Goal: Task Accomplishment & Management: Manage account settings

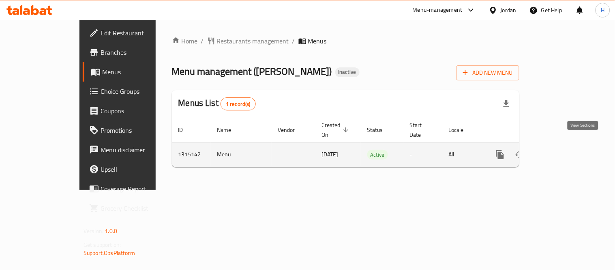
click at [564, 150] on icon "enhanced table" at bounding box center [559, 155] width 10 height 10
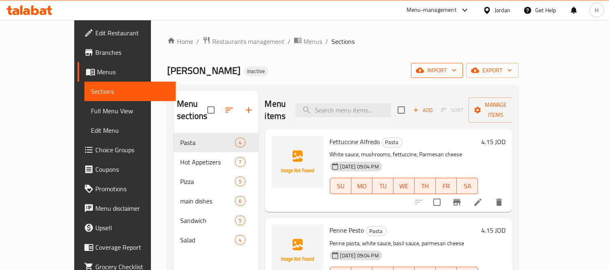
click at [456, 65] on span "import" at bounding box center [436, 70] width 39 height 10
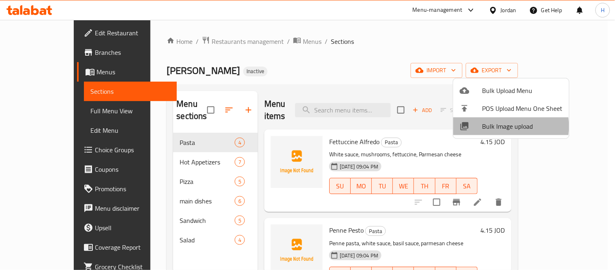
click at [501, 126] on span "Bulk Image upload" at bounding box center [522, 126] width 80 height 10
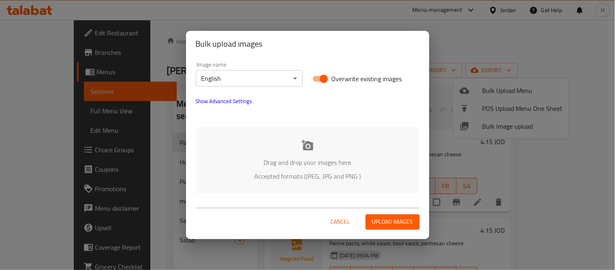
click at [329, 152] on div "Drag and drop your images here Accepted formats (JPEG, JPG and PNG )" at bounding box center [308, 160] width 224 height 66
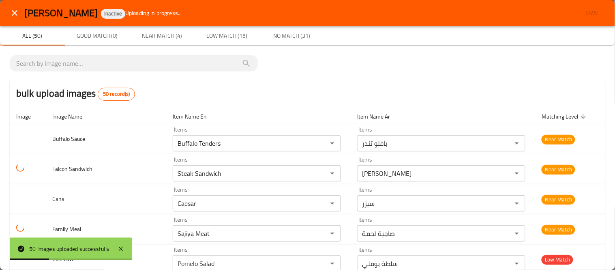
click at [13, 11] on icon "close" at bounding box center [15, 13] width 6 height 6
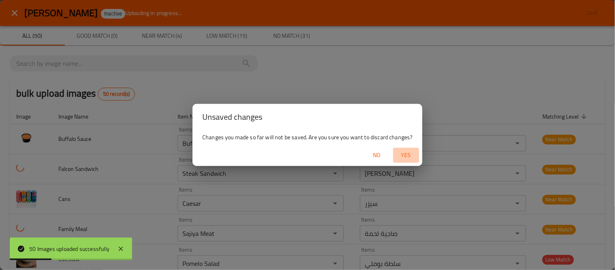
click at [407, 153] on span "Yes" at bounding box center [406, 155] width 19 height 10
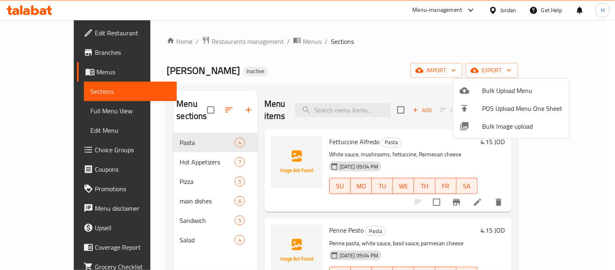
click at [482, 129] on div at bounding box center [471, 126] width 23 height 10
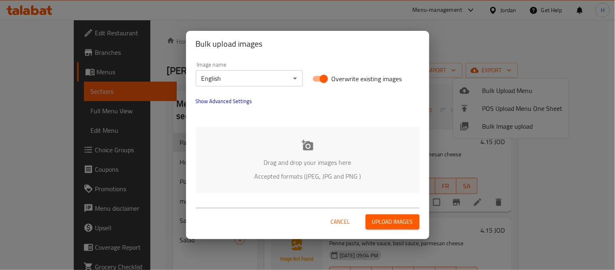
click at [316, 140] on div "Drag and drop your images here Accepted formats (JPEG, JPG and PNG )" at bounding box center [308, 160] width 224 height 66
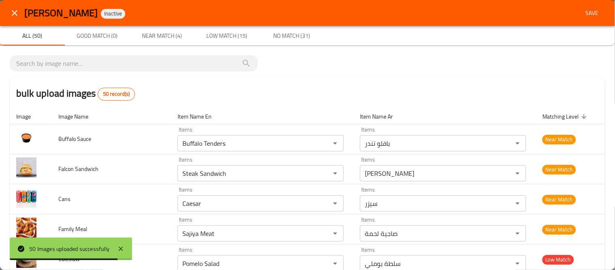
click at [14, 12] on icon "close" at bounding box center [15, 13] width 10 height 10
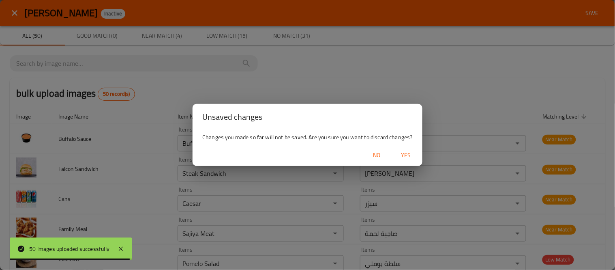
click at [401, 154] on span "Yes" at bounding box center [406, 155] width 19 height 10
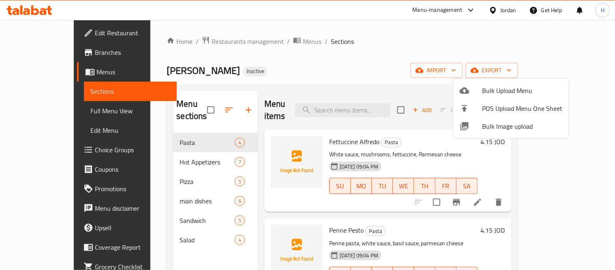
click at [505, 12] on div at bounding box center [307, 135] width 615 height 270
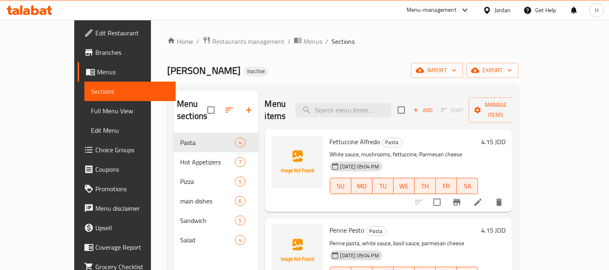
click at [493, 11] on div at bounding box center [488, 10] width 12 height 9
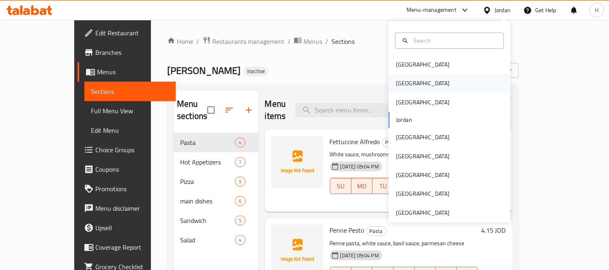
click at [439, 86] on div "[GEOGRAPHIC_DATA]" at bounding box center [449, 83] width 122 height 19
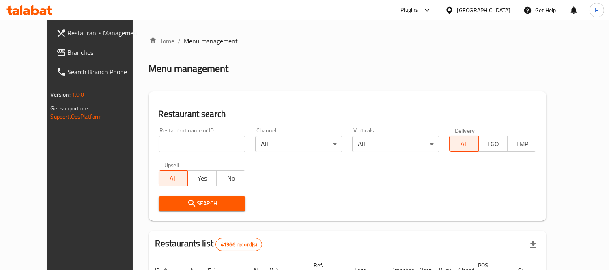
click at [68, 54] on span "Branches" at bounding box center [105, 52] width 74 height 10
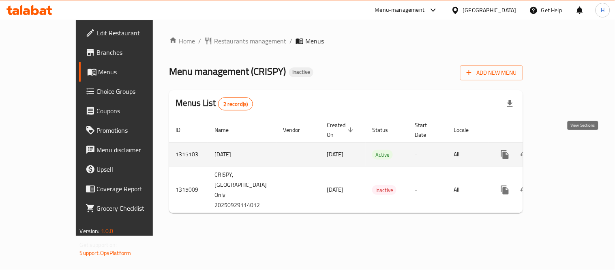
click at [567, 151] on icon "enhanced table" at bounding box center [563, 154] width 7 height 7
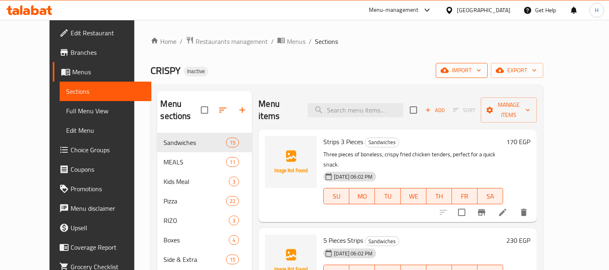
click at [481, 71] on span "import" at bounding box center [461, 70] width 39 height 10
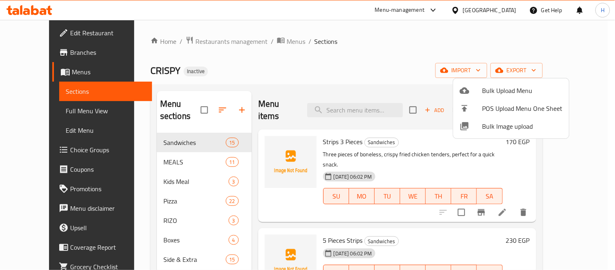
click at [495, 126] on span "Bulk Image upload" at bounding box center [522, 126] width 80 height 10
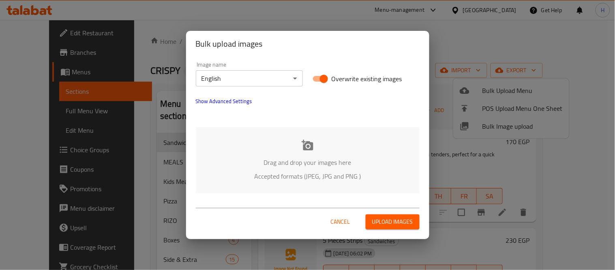
click at [331, 144] on div "Drag and drop your images here Accepted formats (JPEG, JPG and PNG )" at bounding box center [308, 160] width 224 height 66
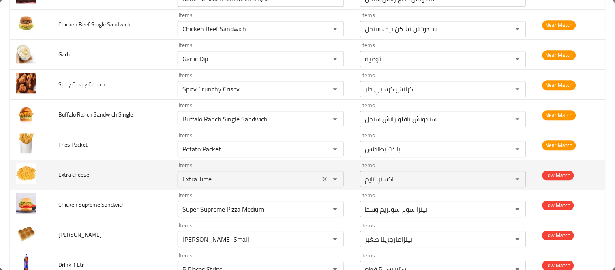
scroll to position [1306, 0]
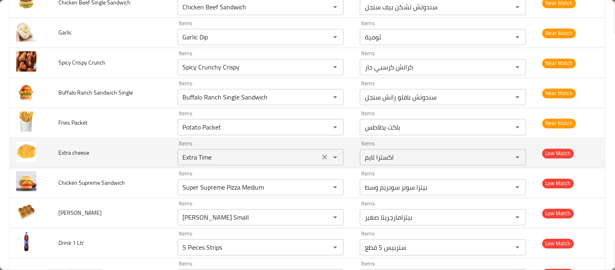
click at [201, 159] on cheese "Extra Time" at bounding box center [248, 156] width 137 height 11
click at [198, 159] on cheese "Extra Time" at bounding box center [248, 156] width 137 height 11
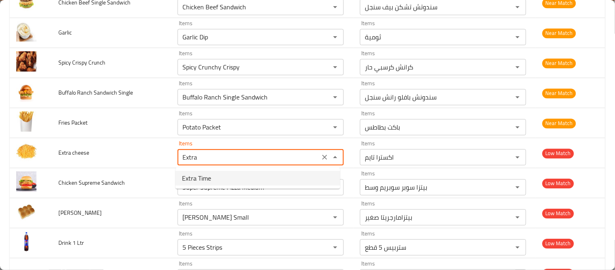
click at [208, 177] on span "Extra Time" at bounding box center [196, 178] width 29 height 10
type cheese "Extra Time"
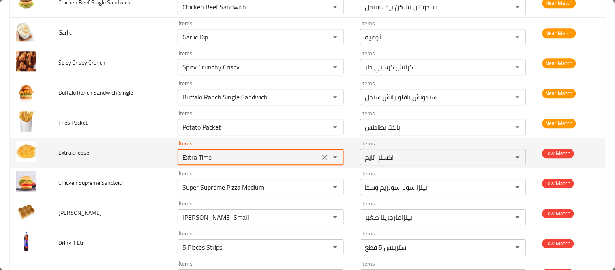
click at [319, 157] on button "Clear" at bounding box center [324, 156] width 11 height 11
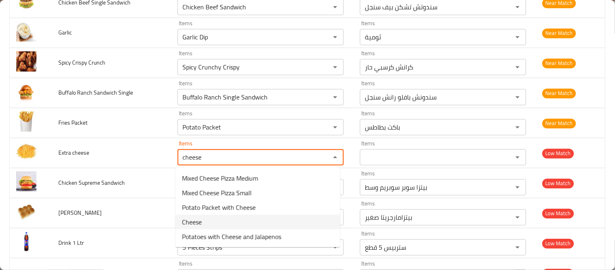
click at [225, 217] on cheese-option-3 "Cheese" at bounding box center [258, 221] width 165 height 15
type cheese "Cheese"
type cheese-ar "جبنه"
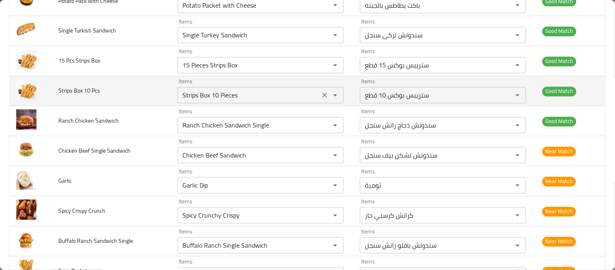
scroll to position [1171, 0]
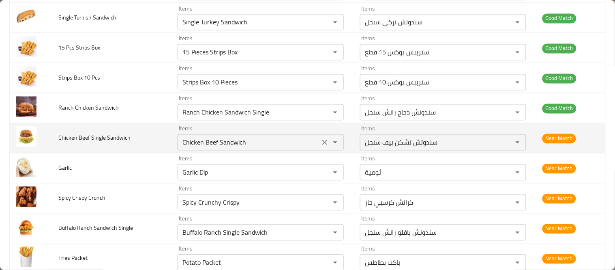
type cheese "Cheese"
click at [208, 143] on Sandwich "Chicken Beef Sandwich" at bounding box center [248, 142] width 137 height 11
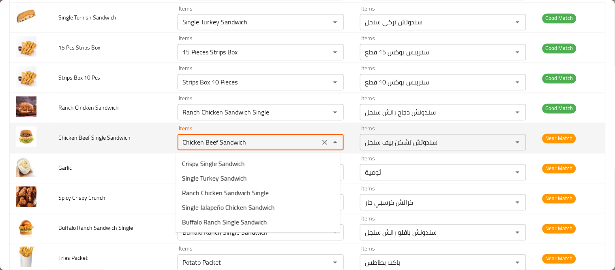
click at [84, 137] on span "Chicken Beef Single Sandwich" at bounding box center [94, 138] width 72 height 11
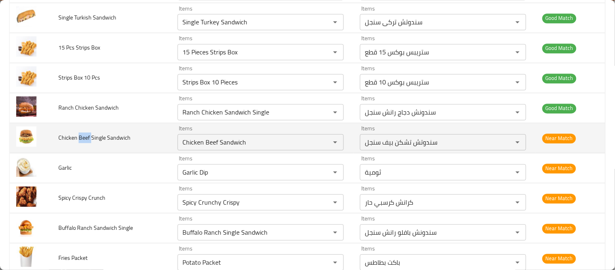
click at [84, 137] on span "Chicken Beef Single Sandwich" at bounding box center [94, 138] width 72 height 11
copy span "Beef"
click at [196, 141] on Sandwich "Chicken Beef Sandwich" at bounding box center [248, 142] width 137 height 11
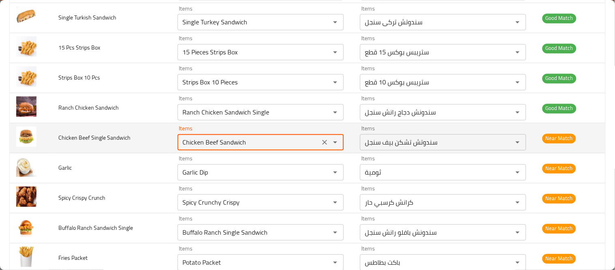
paste Sandwich "Beef"
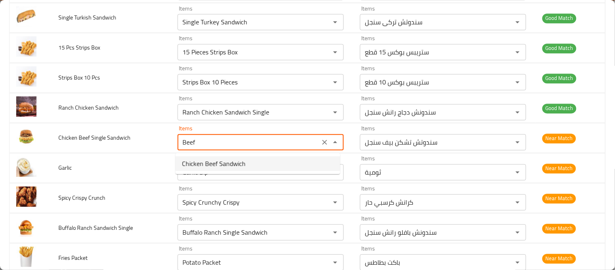
click at [215, 161] on span "Chicken Beef Sandwich" at bounding box center [214, 164] width 64 height 10
type Sandwich "Chicken Beef Sandwich"
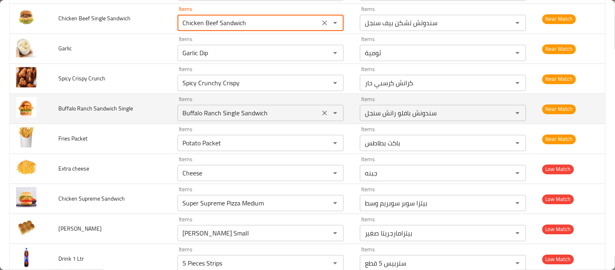
scroll to position [1306, 0]
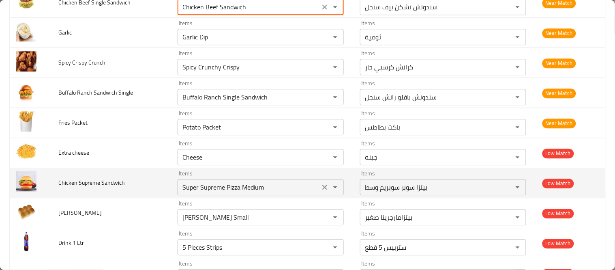
click at [223, 192] on Sandwich "Super Supreme Pizza Medium" at bounding box center [248, 186] width 137 height 11
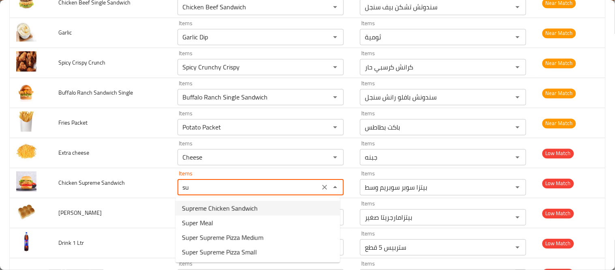
click at [208, 210] on span "Supreme Chicken Sandwich" at bounding box center [220, 208] width 76 height 10
type Sandwich "Supreme Chicken Sandwich"
type Sandwich-ar "سندوتش دجاج سوبريم"
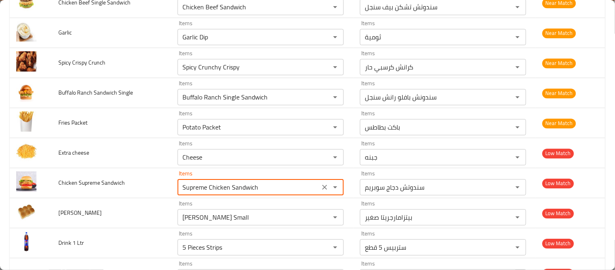
type Sandwich "Supreme Chicken Sandwich"
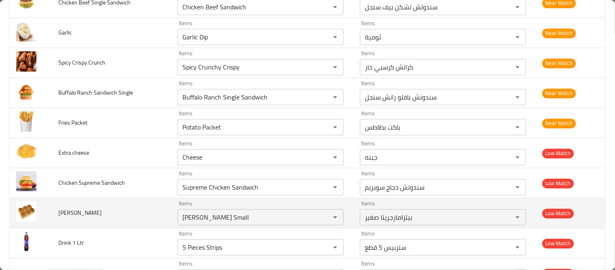
scroll to position [864, 0]
click at [212, 216] on Kaiser "[PERSON_NAME] Small" at bounding box center [248, 216] width 137 height 11
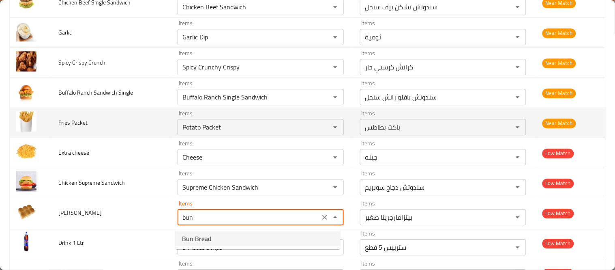
type Kaiser "Bun Bread"
type Kaiser-ar "عيش كايزر"
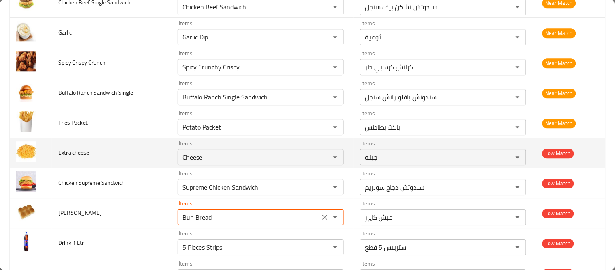
scroll to position [1351, 0]
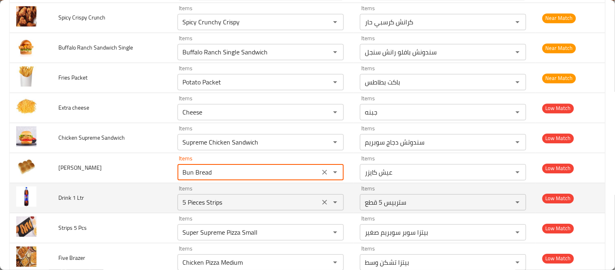
type Kaiser "Bun Bread"
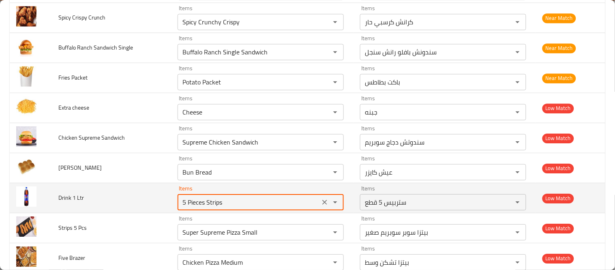
click at [183, 202] on Ltr "5 Pieces Strips" at bounding box center [248, 201] width 137 height 11
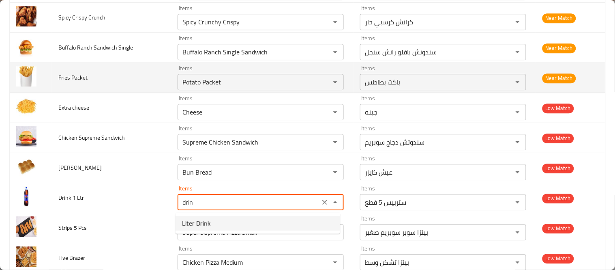
type Ltr "Liter Drink"
type Ltr-ar "مشروب لتر"
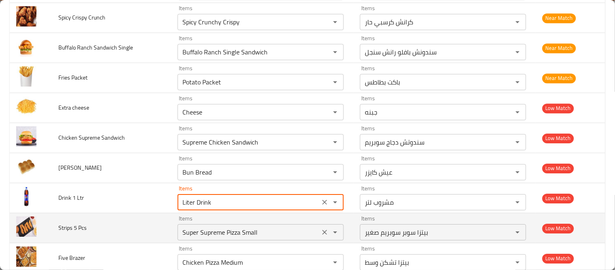
type Ltr "Liter Drink"
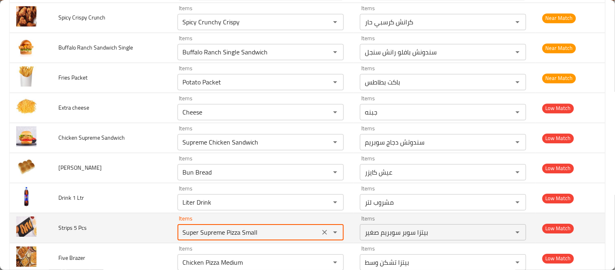
click at [201, 227] on Pcs "Super Supreme Pizza Small" at bounding box center [248, 231] width 137 height 11
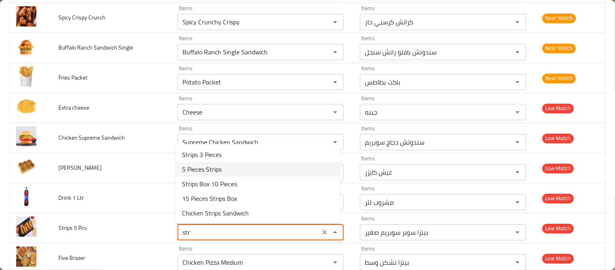
click at [206, 167] on span "5 Pieces Strips" at bounding box center [202, 169] width 40 height 10
type Pcs "5 Pieces Strips"
type Pcs-ar "ستربيس 5 قطع"
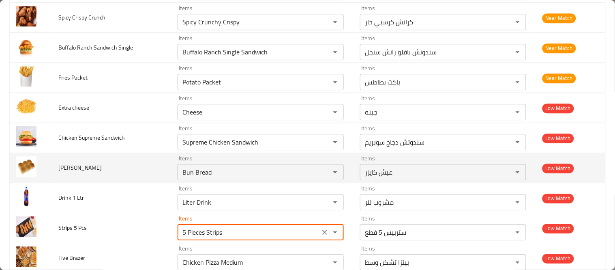
type Pcs "5 Pieces Strips"
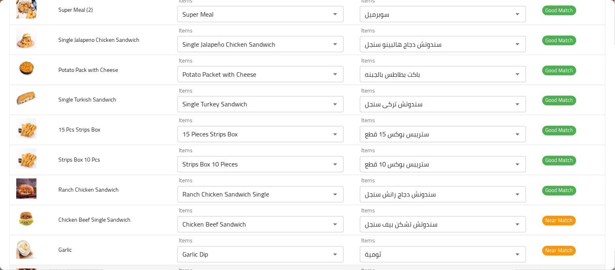
scroll to position [1372, 0]
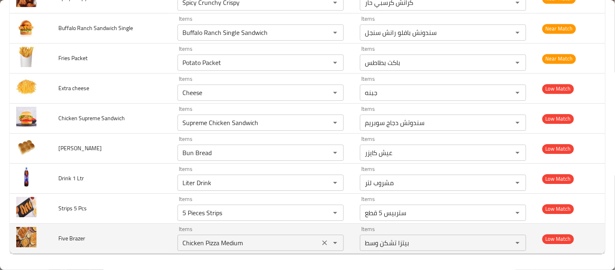
click at [200, 250] on div "Chicken Pizza Medium Items" at bounding box center [261, 242] width 166 height 16
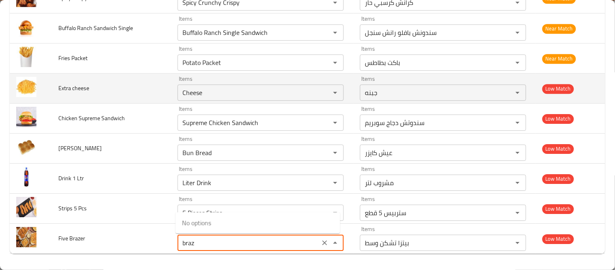
type Brazer "braze"
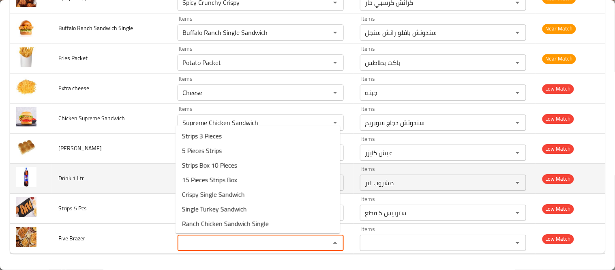
click at [109, 174] on td "Drink 1 Ltr" at bounding box center [111, 178] width 119 height 30
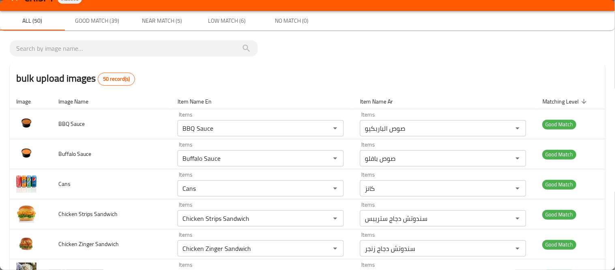
scroll to position [0, 0]
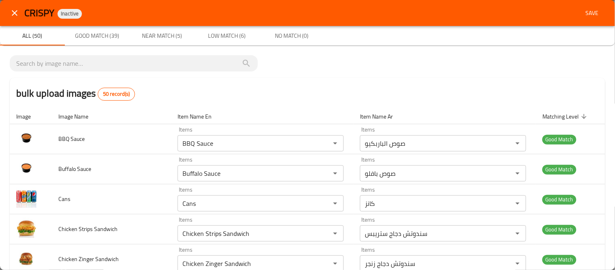
click at [588, 13] on span "Save" at bounding box center [592, 13] width 19 height 10
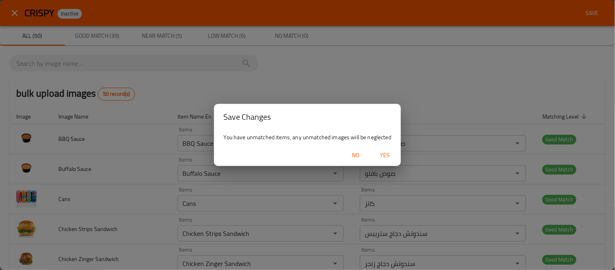
click at [383, 155] on span "Yes" at bounding box center [384, 155] width 19 height 10
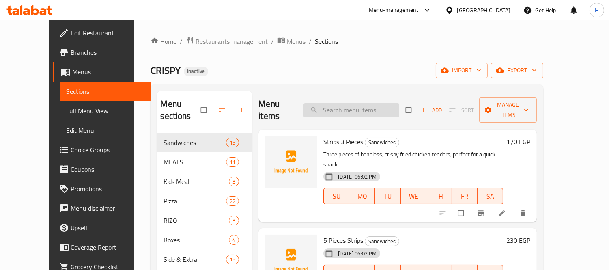
click at [369, 103] on input "search" at bounding box center [351, 110] width 96 height 14
paste input "Extra Time"
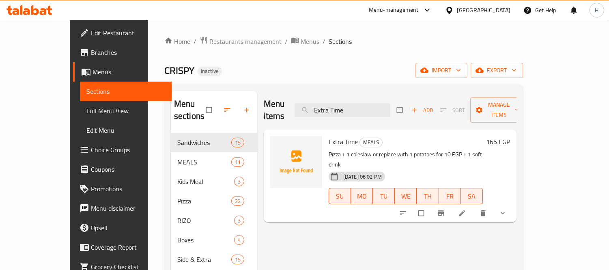
paste input "Chicken Beef Sandwich"
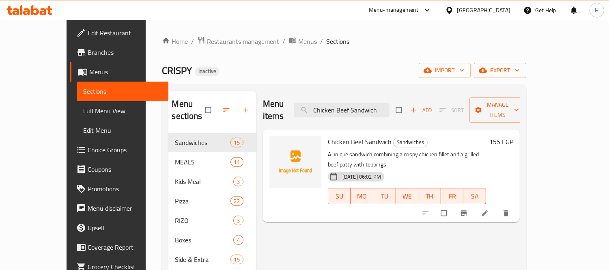
type input "Chicken Beef Sandwich"
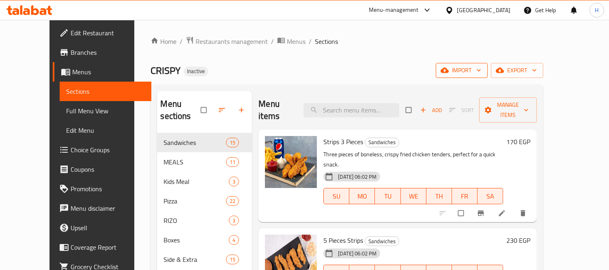
click at [487, 63] on button "import" at bounding box center [461, 70] width 52 height 15
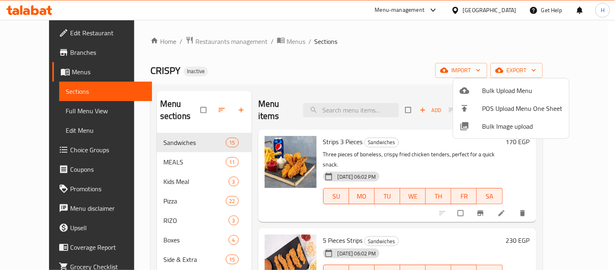
click at [512, 127] on span "Bulk Image upload" at bounding box center [522, 126] width 80 height 10
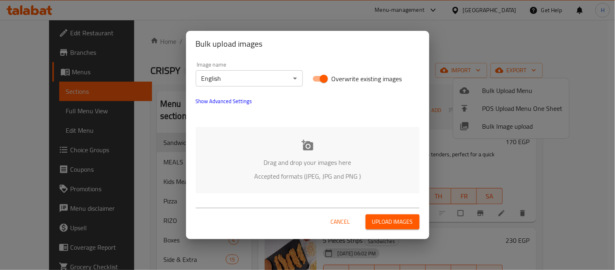
click at [315, 76] on input "Overwrite existing images" at bounding box center [324, 78] width 46 height 15
checkbox input "false"
click at [331, 143] on div "Drag and drop your images here Accepted formats (JPEG, JPG and PNG )" at bounding box center [308, 160] width 224 height 66
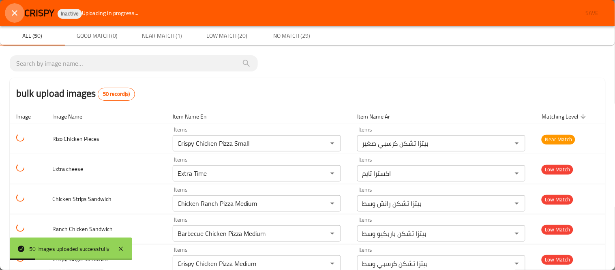
click at [14, 16] on icon "close" at bounding box center [15, 13] width 10 height 10
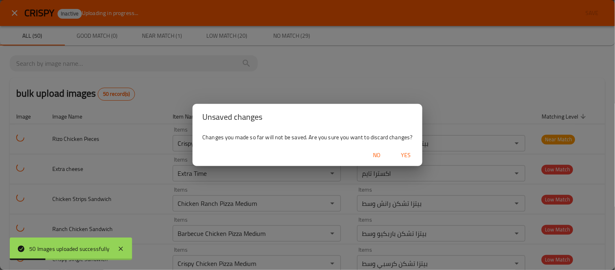
click at [412, 154] on span "Yes" at bounding box center [406, 155] width 19 height 10
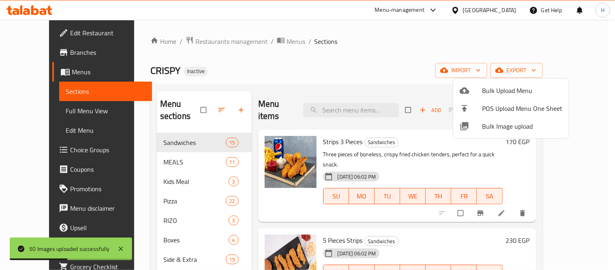
click at [306, 86] on div at bounding box center [307, 135] width 615 height 270
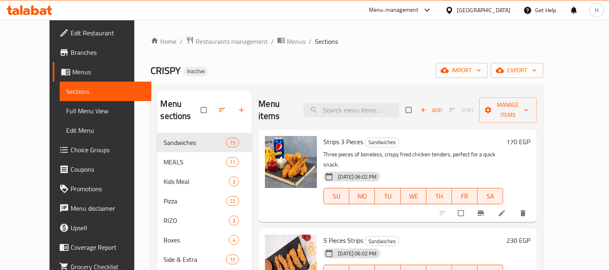
drag, startPoint x: 54, startPoint y: 0, endPoint x: 65, endPoint y: 5, distance: 12.9
click at [60, 118] on link "Full Menu View" at bounding box center [106, 110] width 92 height 19
click at [66, 114] on span "Full Menu View" at bounding box center [105, 111] width 79 height 10
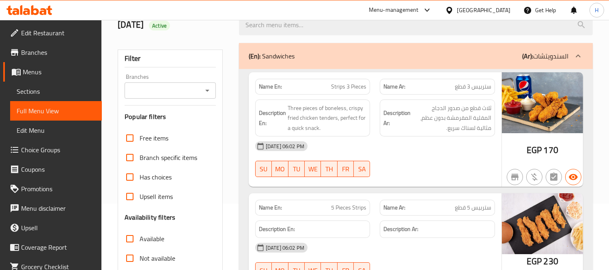
scroll to position [90, 0]
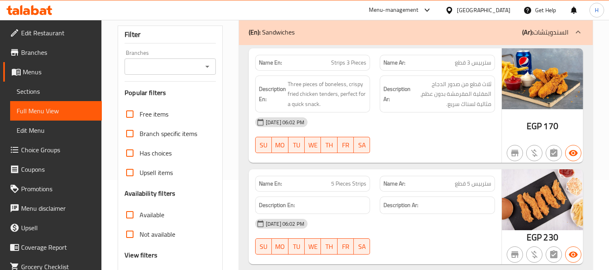
click at [341, 64] on span "Strips 3 Pieces" at bounding box center [348, 62] width 35 height 9
copy span "Strips 3 Pieces"
click at [543, 171] on img at bounding box center [542, 199] width 81 height 61
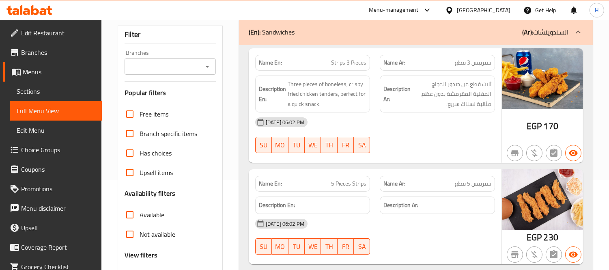
click at [351, 180] on span "5 Pieces Strips" at bounding box center [348, 183] width 35 height 9
copy span "5 Pieces Strips"
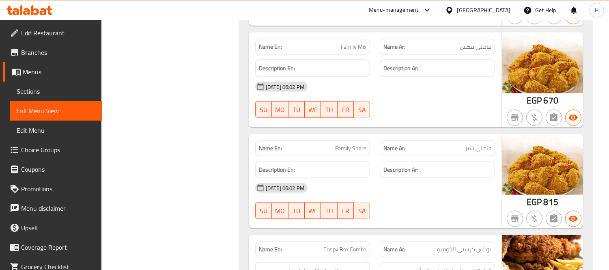
scroll to position [2478, 0]
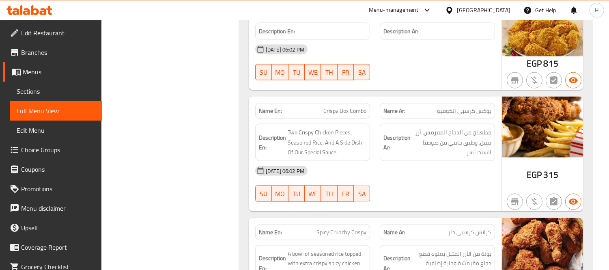
click at [355, 107] on span "Crispy Box Combo" at bounding box center [344, 111] width 43 height 9
copy span "Crispy Box Combo"
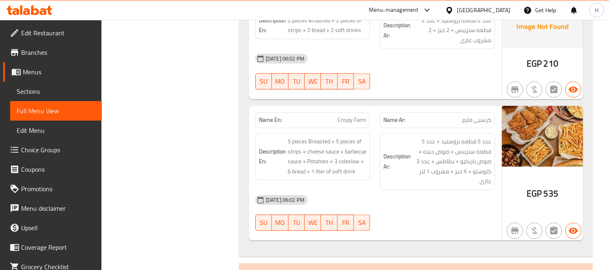
scroll to position [3334, 0]
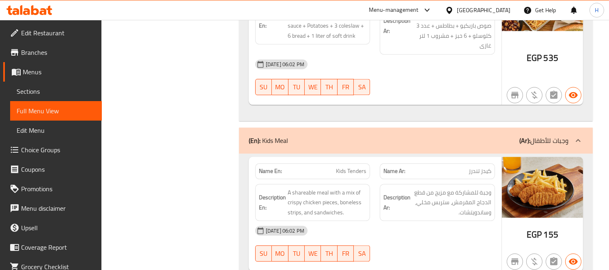
click at [352, 167] on span "Kids Tenders" at bounding box center [351, 171] width 30 height 9
copy span "Kids Tenders"
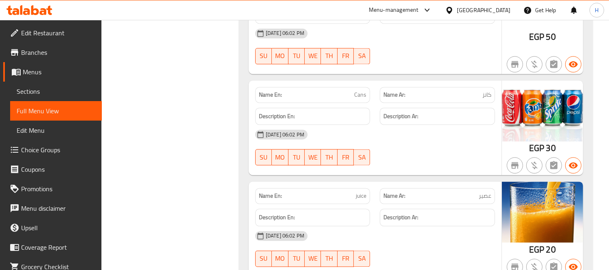
scroll to position [8602, 0]
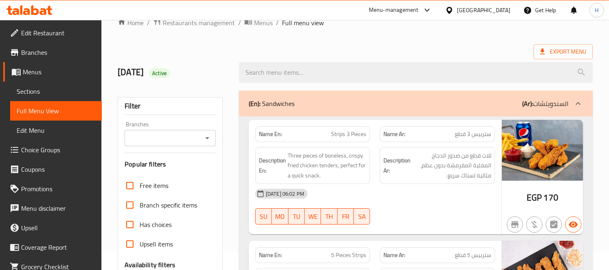
scroll to position [17, 0]
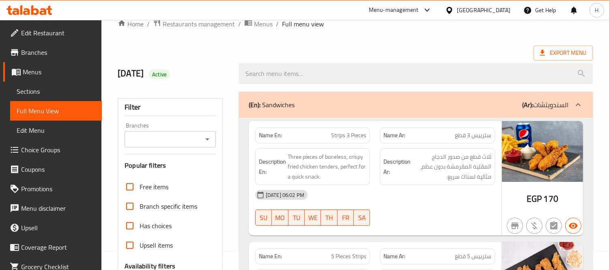
click at [461, 131] on span "ستربيس 3 قطع" at bounding box center [472, 135] width 36 height 9
copy span "ستربيس 3 قطع"
click at [463, 171] on span "ثلاث قطع من صدور الدجاج المقلية المقرمشة بدون عظم، مثالية لسناك سريع." at bounding box center [451, 167] width 79 height 30
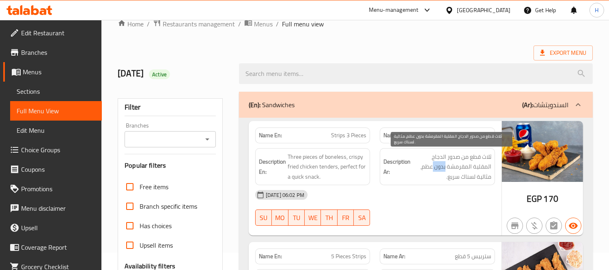
click at [463, 171] on span "ثلاث قطع من صدور الدجاج المقلية المقرمشة بدون عظم، مثالية لسناك سريع." at bounding box center [451, 167] width 79 height 30
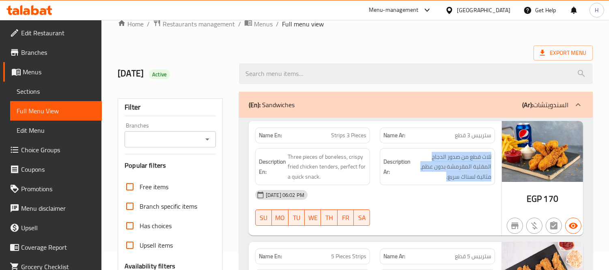
copy div "ثلاث قطع من صدور الدجاج المقلية المقرمشة بدون عظم، مثالية لسناك سريع."
click at [296, 151] on div "Description En: Three pieces of boneless, crispy fried chicken tenders, perfect…" at bounding box center [312, 166] width 115 height 37
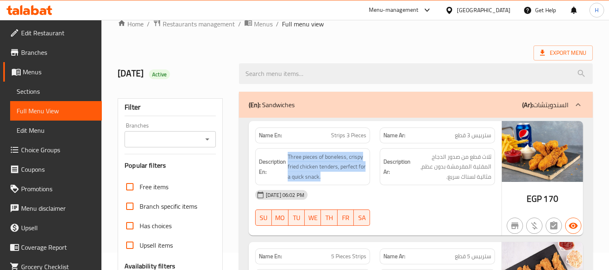
click at [296, 151] on div "Description En: Three pieces of boneless, crispy fried chicken tenders, perfect…" at bounding box center [312, 166] width 115 height 37
copy span "Three pieces of boneless, crispy fried chicken tenders, perfect for a quick sna…"
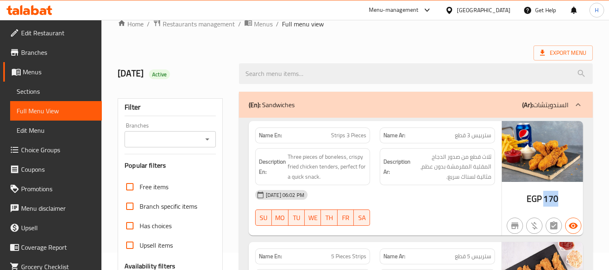
drag, startPoint x: 560, startPoint y: 200, endPoint x: 544, endPoint y: 199, distance: 15.9
click at [544, 199] on div "EGP 170" at bounding box center [542, 178] width 81 height 115
copy span "170"
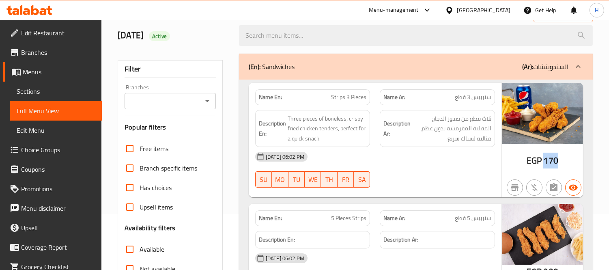
scroll to position [107, 0]
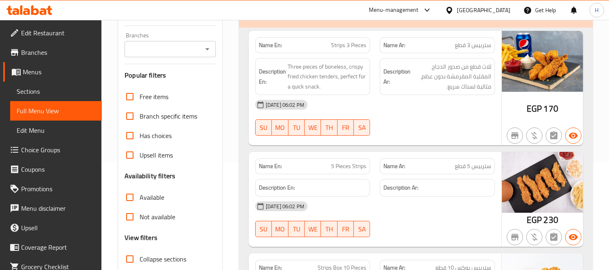
click at [334, 173] on div "Name En: 5 Pieces Strips" at bounding box center [312, 166] width 115 height 16
copy span "5 Pieces Strips"
click at [459, 163] on span "ستربيس 5 قطع" at bounding box center [472, 166] width 36 height 9
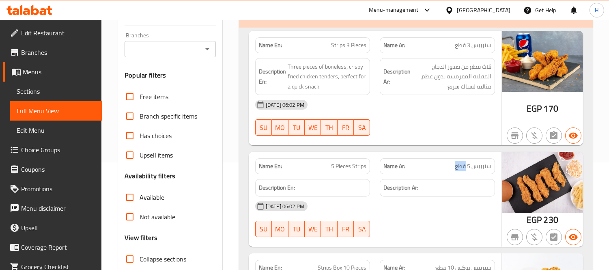
click at [459, 163] on span "ستربيس 5 قطع" at bounding box center [472, 166] width 36 height 9
copy span "ستربيس 5 قطع"
drag, startPoint x: 558, startPoint y: 220, endPoint x: 545, endPoint y: 221, distance: 13.8
click at [545, 221] on div "EGP 230" at bounding box center [542, 199] width 81 height 95
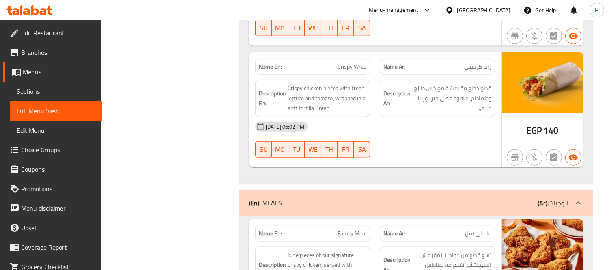
scroll to position [2446, 0]
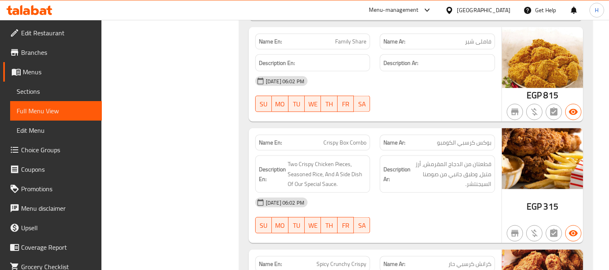
click at [487, 138] on span "بوكس كرسبي الكومبو" at bounding box center [464, 142] width 54 height 9
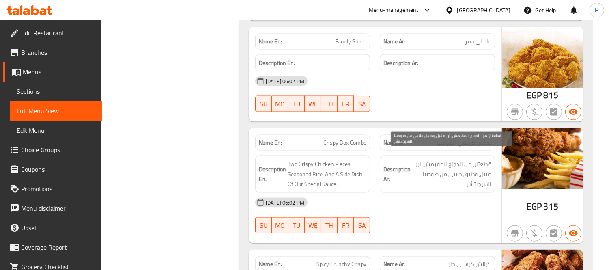
click at [459, 167] on span "قطعتان من الدجاج المقرمش، أرز متبل، وطبق جانبي من صوصنا السيجنتشر." at bounding box center [451, 174] width 79 height 30
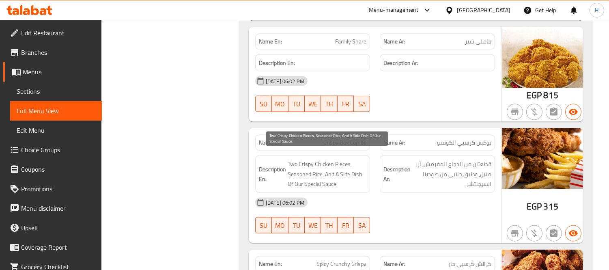
click at [296, 164] on span "Two Crispy Chicken Pieces, Seasoned Rice, And A Side Dish Of Our Special Sauce." at bounding box center [326, 174] width 79 height 30
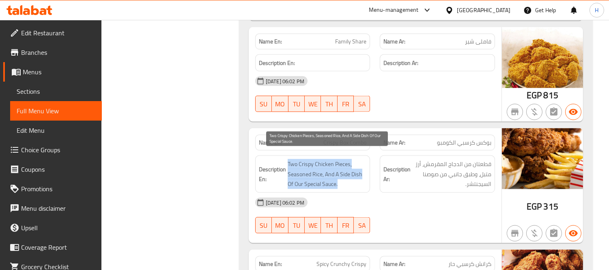
click at [296, 164] on span "Two Crispy Chicken Pieces, Seasoned Rice, And A Side Dish Of Our Special Sauce." at bounding box center [326, 174] width 79 height 30
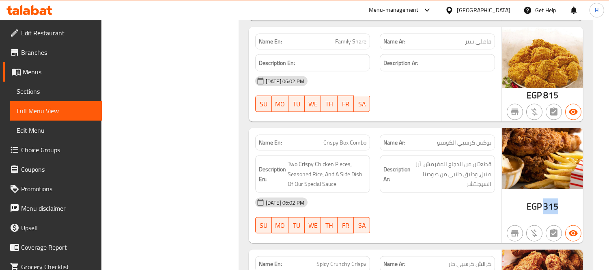
drag, startPoint x: 557, startPoint y: 196, endPoint x: 545, endPoint y: 198, distance: 11.9
click at [545, 198] on div "EGP 315" at bounding box center [542, 185] width 81 height 115
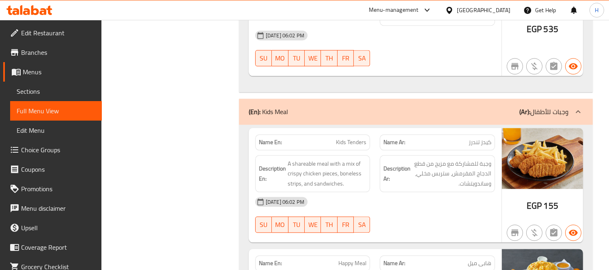
click at [471, 138] on span "كيدز تندرز" at bounding box center [479, 142] width 23 height 9
click at [423, 164] on span "وجبة للمشاركة مع مزيج من قطع الدجاج المقرمش، ستربس مخلي، وساندويتشات." at bounding box center [451, 174] width 79 height 30
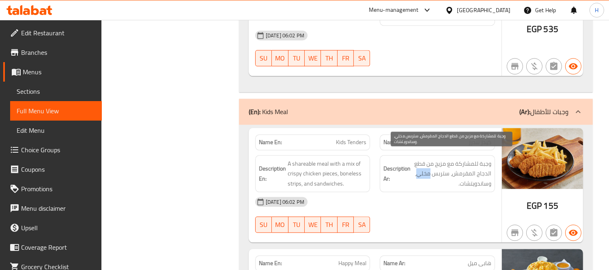
click at [423, 164] on span "وجبة للمشاركة مع مزيج من قطع الدجاج المقرمش، ستربس مخلي، وساندويتشات." at bounding box center [451, 174] width 79 height 30
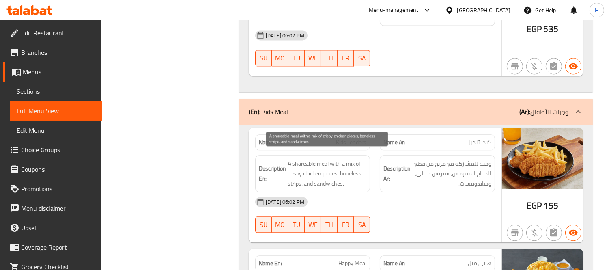
click at [310, 175] on span "A shareable meal with a mix of crispy chicken pieces, boneless strips, and sand…" at bounding box center [326, 174] width 79 height 30
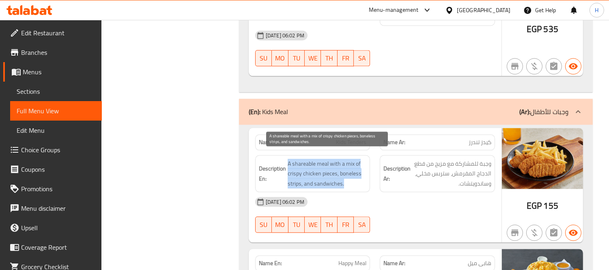
click at [310, 175] on span "A shareable meal with a mix of crispy chicken pieces, boneless strips, and sand…" at bounding box center [326, 174] width 79 height 30
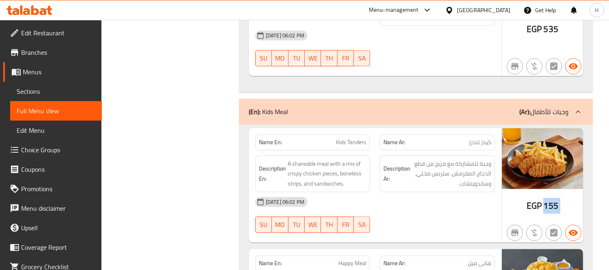
drag, startPoint x: 569, startPoint y: 203, endPoint x: 544, endPoint y: 201, distance: 24.8
click at [544, 201] on div "EGP 155" at bounding box center [542, 185] width 81 height 115
click at [66, 94] on span "Sections" at bounding box center [56, 91] width 79 height 10
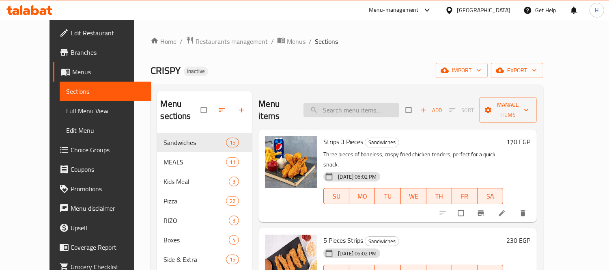
click at [363, 103] on input "search" at bounding box center [351, 110] width 96 height 14
click at [527, 209] on icon "delete" at bounding box center [523, 213] width 8 height 8
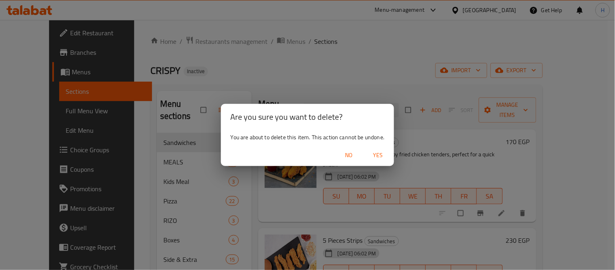
click at [378, 155] on span "Yes" at bounding box center [377, 155] width 19 height 10
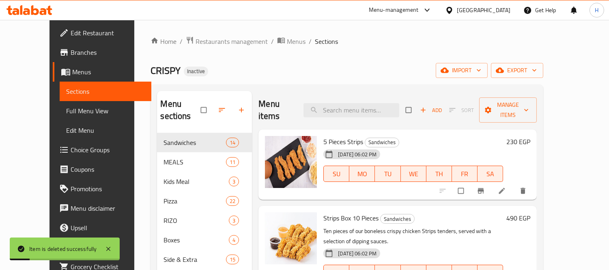
click at [533, 183] on button "delete" at bounding box center [523, 191] width 19 height 18
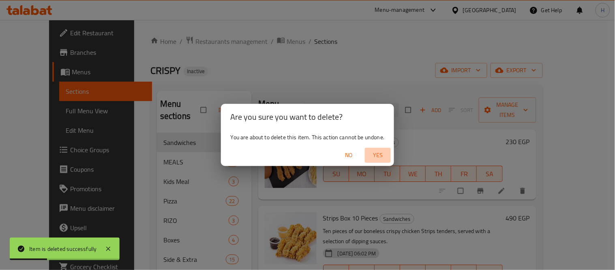
click at [377, 154] on span "Yes" at bounding box center [377, 155] width 19 height 10
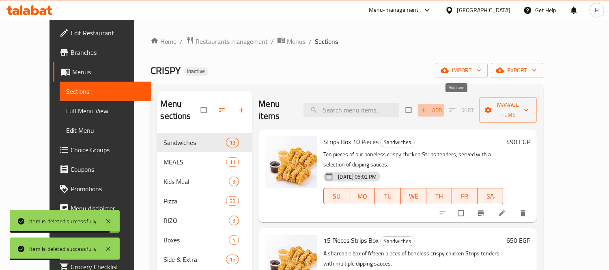
click at [442, 105] on span "Add" at bounding box center [431, 109] width 22 height 9
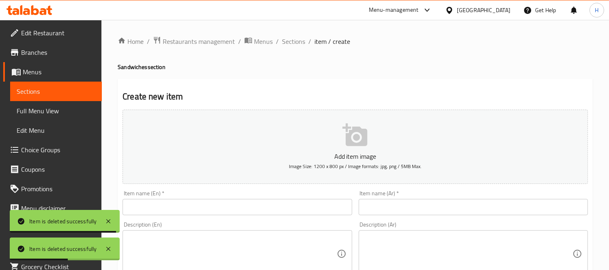
click at [228, 200] on input "text" at bounding box center [236, 207] width 229 height 16
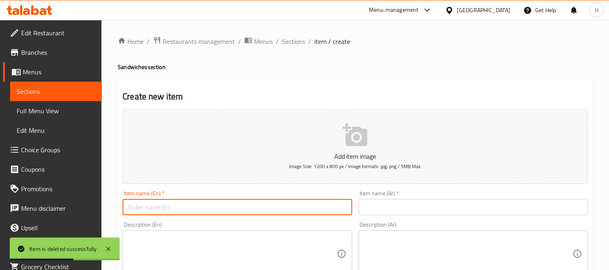
paste input "Strips 3 Pieces"
type input "Strips 3 Pieces"
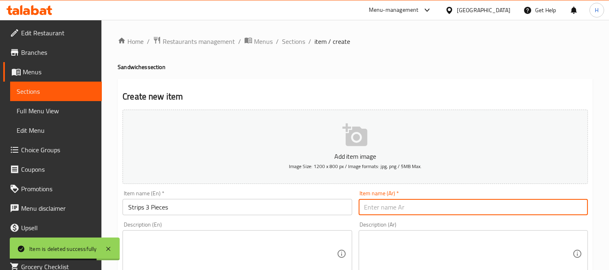
click at [428, 209] on input "text" at bounding box center [472, 207] width 229 height 16
paste input "ستربيس 3 قطع"
type input "ستربيس 3 قطع"
click at [454, 248] on textarea at bounding box center [468, 253] width 208 height 39
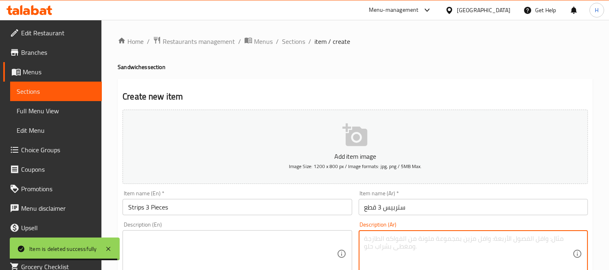
paste textarea "ثلاث قطع من صدور الدجاج المقلية المقرمشة بدون عظم، مثالية لسناك سريع."
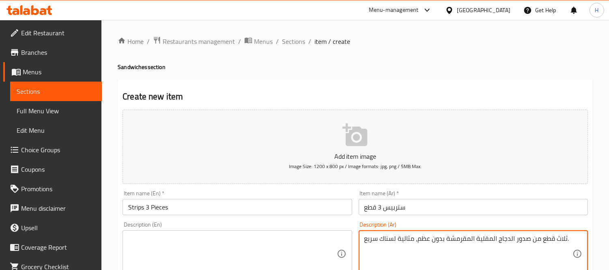
type textarea "ثلاث قطع من صدور الدجاج المقلية المقرمشة بدون عظم، مثالية لسناك سريع."
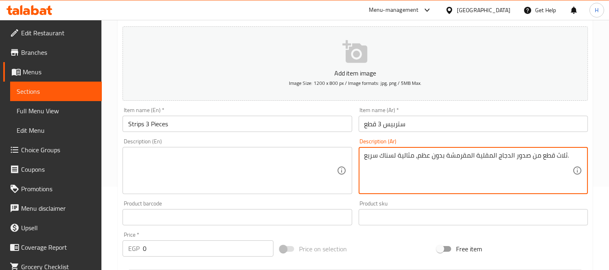
scroll to position [90, 0]
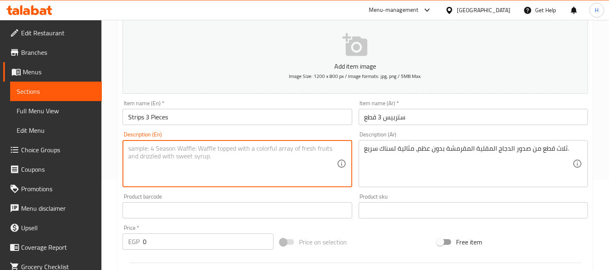
click at [199, 168] on textarea at bounding box center [232, 163] width 208 height 39
paste textarea "Three pieces of boneless, crispy fried chicken tenders, perfect for a quick sna…"
type textarea "Three pieces of boneless, crispy fried chicken tenders, perfect for a quick sna…"
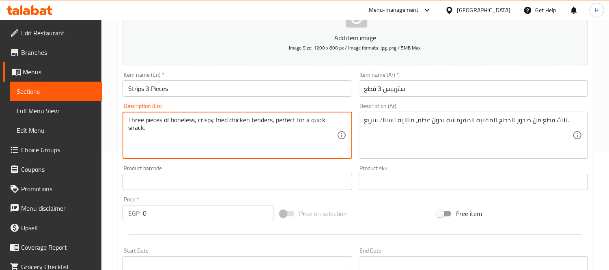
scroll to position [225, 0]
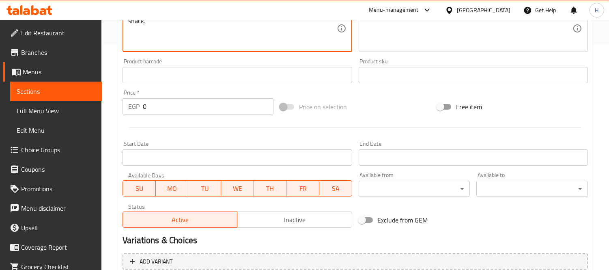
click at [165, 107] on input "0" at bounding box center [208, 106] width 131 height 16
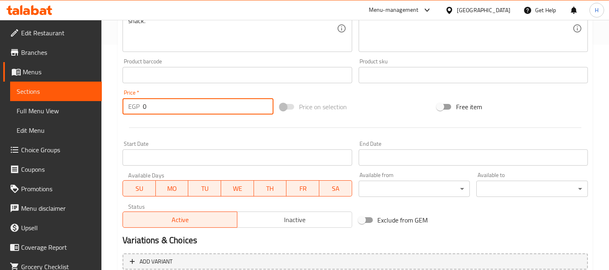
paste input "17"
type input "170"
click at [159, 126] on div at bounding box center [355, 128] width 472 height 20
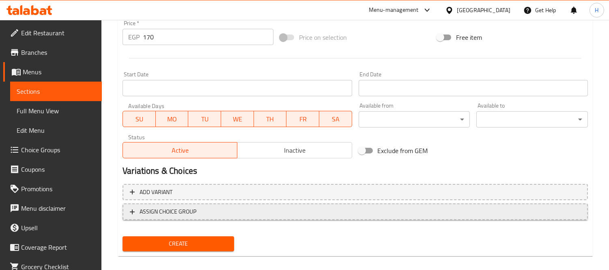
scroll to position [302, 0]
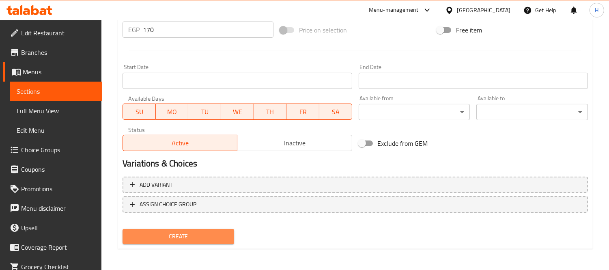
click at [216, 231] on span "Create" at bounding box center [178, 236] width 99 height 10
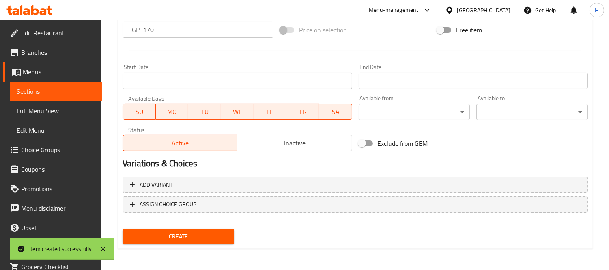
type input "0"
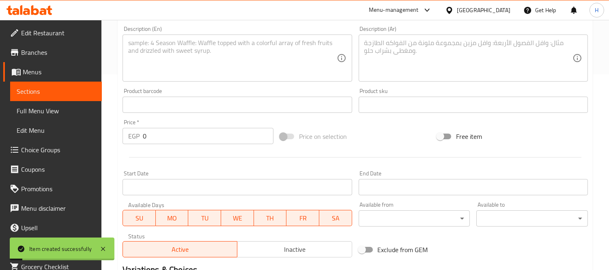
scroll to position [167, 0]
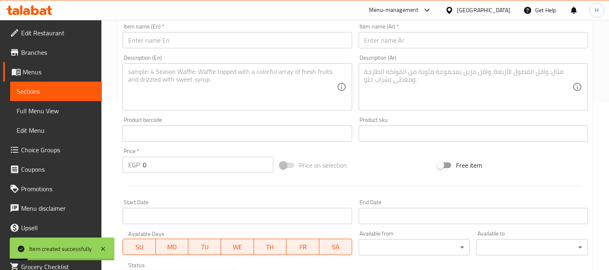
click at [152, 38] on input "text" at bounding box center [236, 40] width 229 height 16
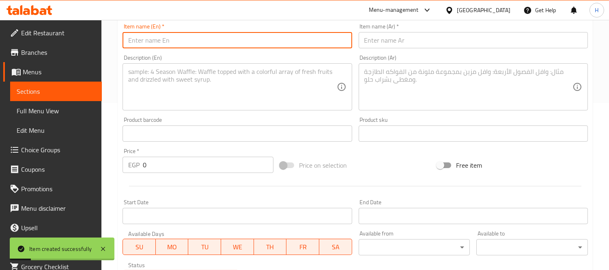
paste input "5 Pieces Strips"
type input "5 Pieces Strips"
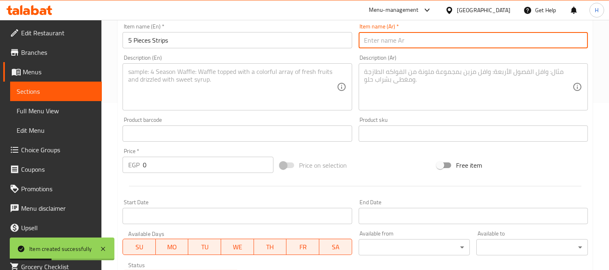
click at [379, 41] on input "text" at bounding box center [472, 40] width 229 height 16
paste input "ستربيس 5 قطع"
type input "ستربيس 5 قطع"
click at [162, 163] on input "0" at bounding box center [208, 164] width 131 height 16
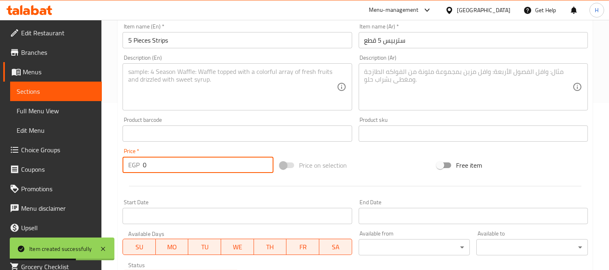
paste input "23"
type input "230"
click at [199, 187] on div at bounding box center [355, 186] width 472 height 20
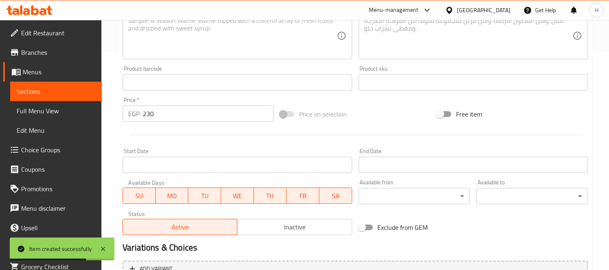
scroll to position [302, 0]
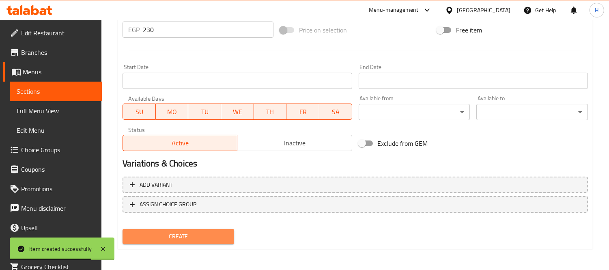
click at [208, 229] on button "Create" at bounding box center [177, 236] width 111 height 15
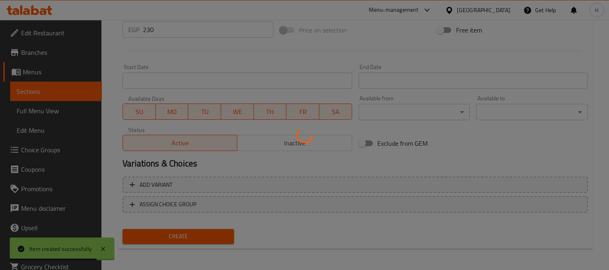
type input "0"
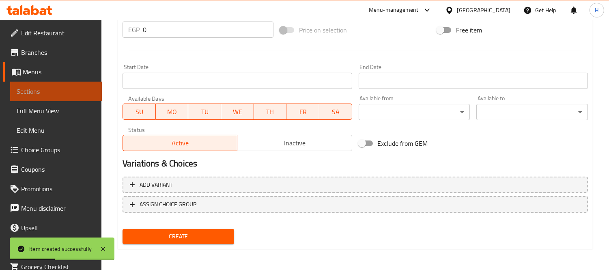
drag, startPoint x: 67, startPoint y: 92, endPoint x: 53, endPoint y: 9, distance: 84.3
click at [67, 92] on span "Sections" at bounding box center [56, 91] width 79 height 10
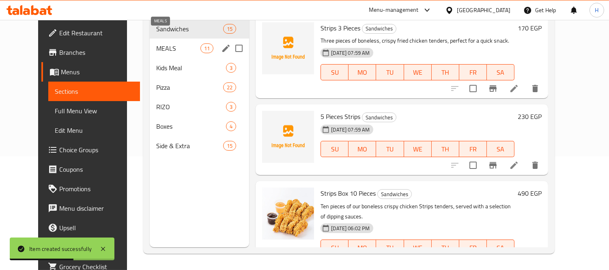
click at [156, 43] on span "MEALS" at bounding box center [178, 48] width 44 height 10
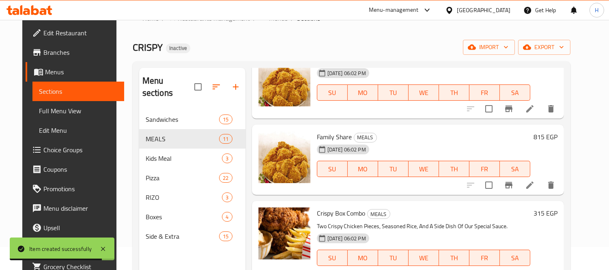
scroll to position [367, 0]
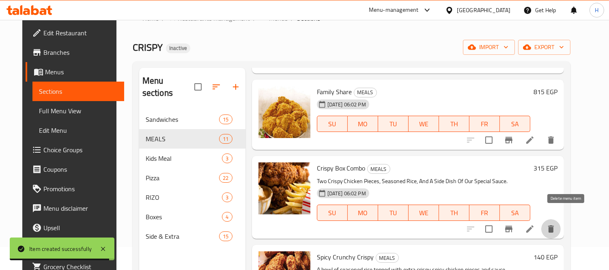
click at [553, 225] on icon "delete" at bounding box center [551, 228] width 6 height 7
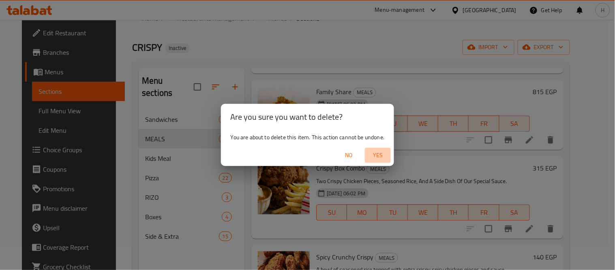
click at [372, 150] on span "Yes" at bounding box center [377, 155] width 19 height 10
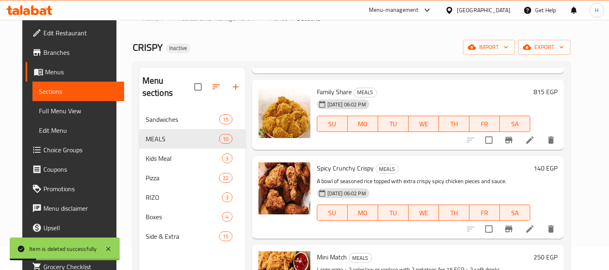
click at [198, 251] on div "Menu sections Sandwiches 15 MEALS 10 Kids Meal 3 Pizza 22 RIZO 3 Boxes 4 Side &…" at bounding box center [192, 203] width 106 height 270
click at [170, 250] on div "Menu sections Sandwiches 15 MEALS 10 Kids Meal 3 Pizza 22 RIZO 3 Boxes 4 Side &…" at bounding box center [192, 203] width 106 height 270
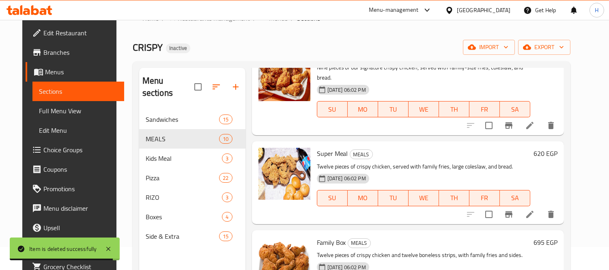
scroll to position [0, 0]
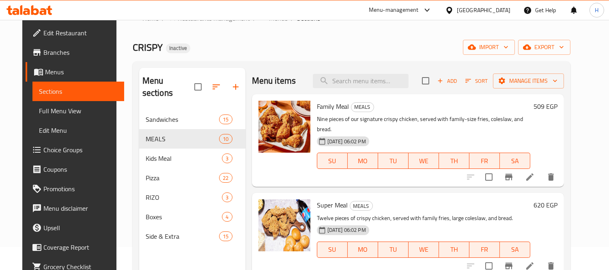
click at [444, 82] on icon "button" at bounding box center [439, 80] width 7 height 7
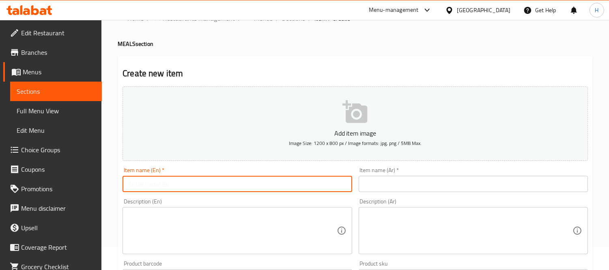
click at [233, 191] on input "text" at bounding box center [236, 184] width 229 height 16
paste input "Crispy Box Combo"
type input "Crispy Box Combo"
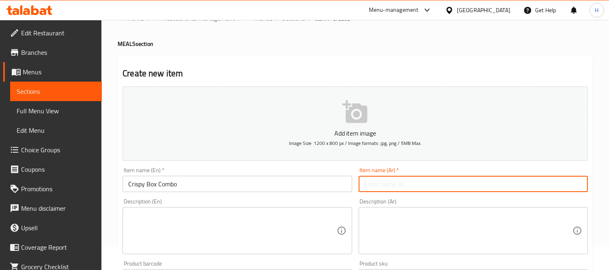
drag, startPoint x: 375, startPoint y: 189, endPoint x: 321, endPoint y: 168, distance: 58.5
click at [376, 189] on input "text" at bounding box center [472, 184] width 229 height 16
paste input "بوكس كرسبي الكومبو"
type input "بوكس كرسبي الكومبو"
click at [393, 228] on textarea at bounding box center [468, 230] width 208 height 39
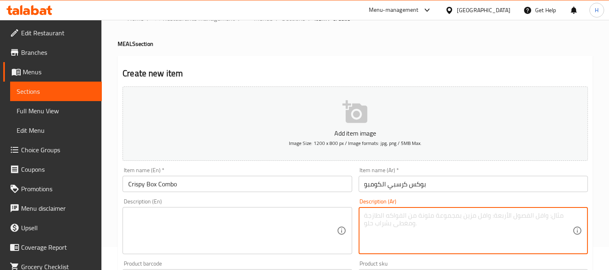
paste textarea "قطعتان من الدجاج المقرمش، أرز متبل، وطبق جانبي من صوصنا السيجنتشر."
type textarea "قطعتان من الدجاج المقرمش، أرز متبل، وطبق جانبي من صوصنا السيجنتشر."
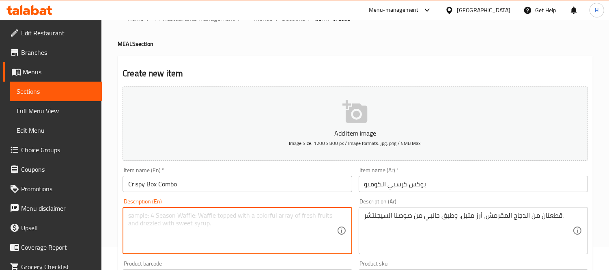
click at [189, 224] on textarea at bounding box center [232, 230] width 208 height 39
paste textarea "Two Crispy Chicken Pieces, Seasoned Rice, And A Side Dish Of Our Special Sauce."
type textarea "Two Crispy Chicken Pieces, Seasoned Rice, And A Side Dish Of Our Special Sauce."
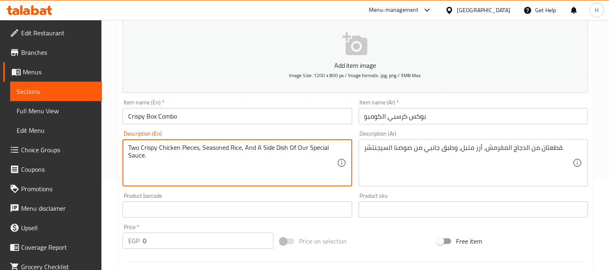
scroll to position [114, 0]
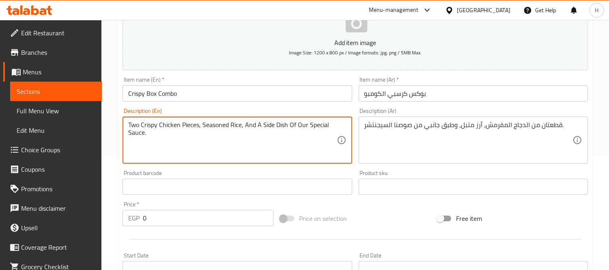
click at [163, 218] on input "0" at bounding box center [208, 218] width 131 height 16
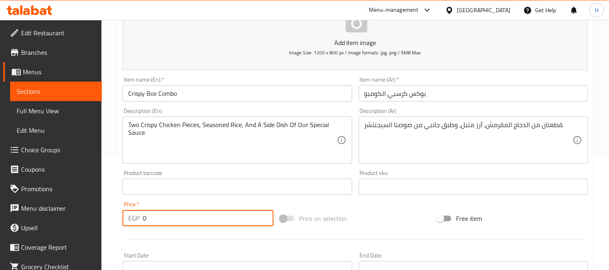
paste input "315"
type input "315"
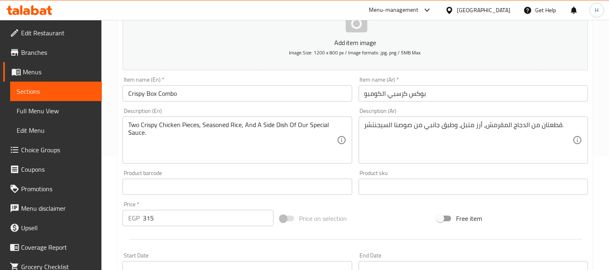
click at [176, 204] on div "Price   * EGP 315 Price *" at bounding box center [197, 213] width 151 height 25
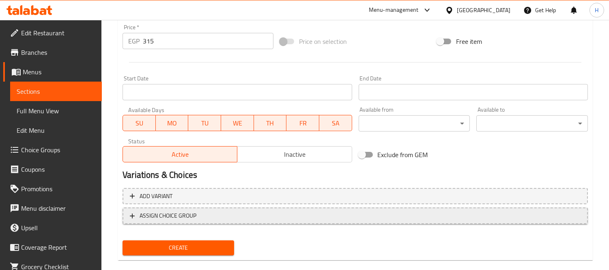
scroll to position [294, 0]
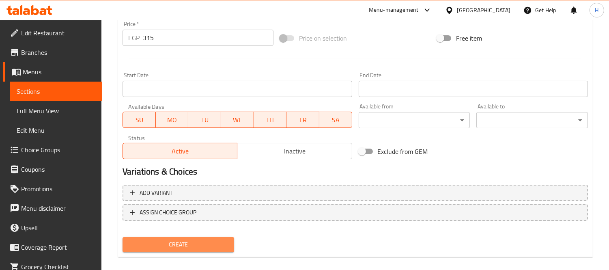
click at [191, 237] on button "Create" at bounding box center [177, 244] width 111 height 15
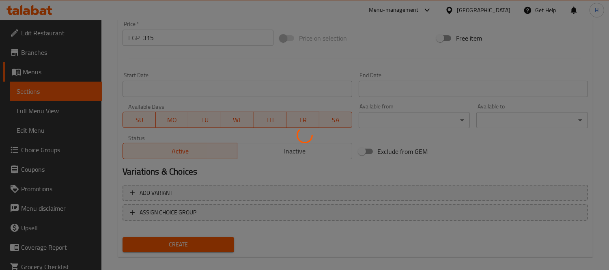
type input "0"
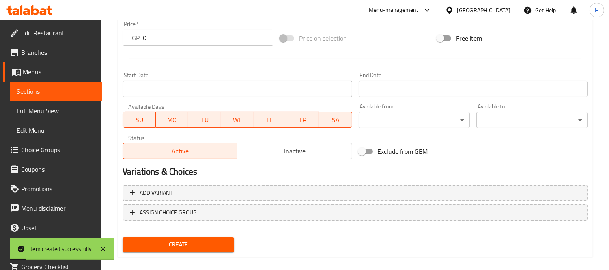
drag, startPoint x: 67, startPoint y: 92, endPoint x: 87, endPoint y: 104, distance: 23.2
click at [67, 92] on span "Sections" at bounding box center [56, 91] width 79 height 10
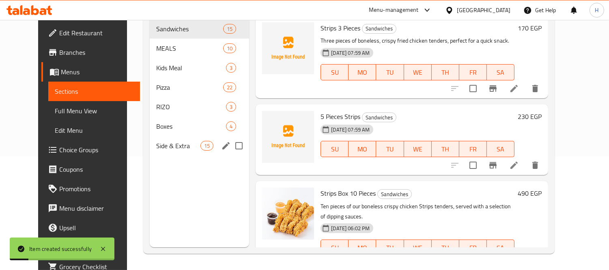
scroll to position [114, 0]
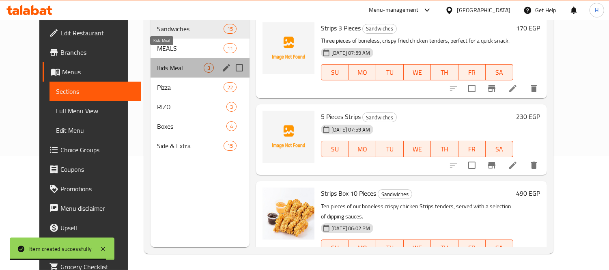
click at [157, 63] on span "Kids Meal" at bounding box center [180, 68] width 47 height 10
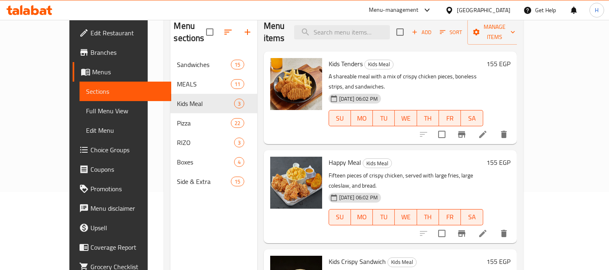
scroll to position [23, 0]
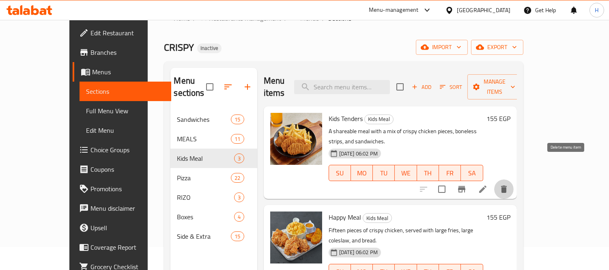
click at [506, 185] on icon "delete" at bounding box center [504, 188] width 6 height 7
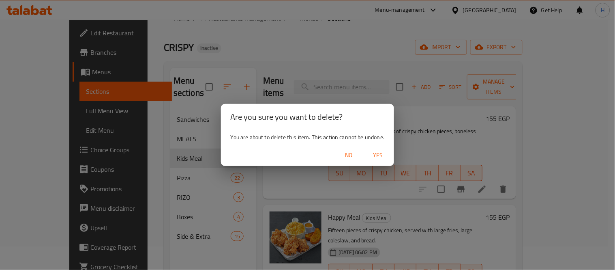
click at [374, 154] on span "Yes" at bounding box center [377, 155] width 19 height 10
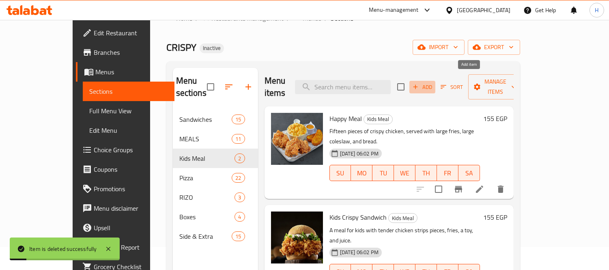
click at [433, 82] on span "Add" at bounding box center [422, 86] width 22 height 9
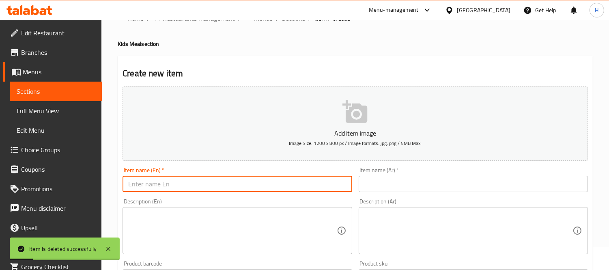
click at [206, 180] on input "text" at bounding box center [236, 184] width 229 height 16
paste input "Kids Tenders"
type input "Kids Tenders"
click at [371, 188] on input "text" at bounding box center [472, 184] width 229 height 16
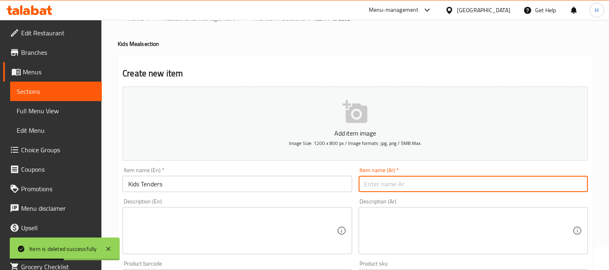
paste input "كيدز تندرز"
type input "كيدز تندرز"
click at [379, 229] on textarea at bounding box center [468, 230] width 208 height 39
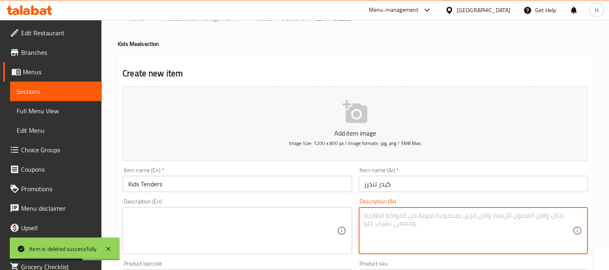
paste textarea "وجبة للمشاركة مع مزيج من قطع الدجاج المقرمش، ستربس مخلي، وساندويتشات."
type textarea "وجبة للمشاركة مع مزيج من قطع الدجاج المقرمش، ستربس مخلي، وساندويتشات."
click at [187, 233] on textarea at bounding box center [232, 230] width 208 height 39
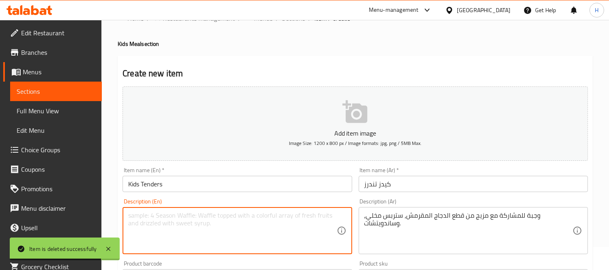
paste textarea "A shareable meal with a mix of crispy chicken pieces, boneless strips, and sand…"
type textarea "A shareable meal with a mix of crispy chicken pieces, boneless strips, and sand…"
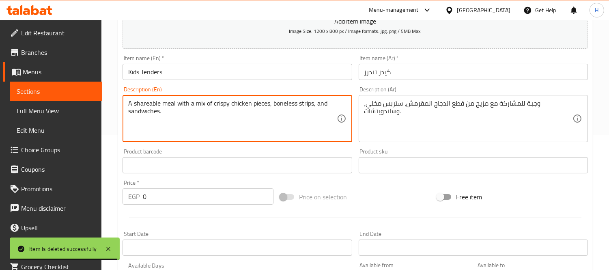
scroll to position [159, 0]
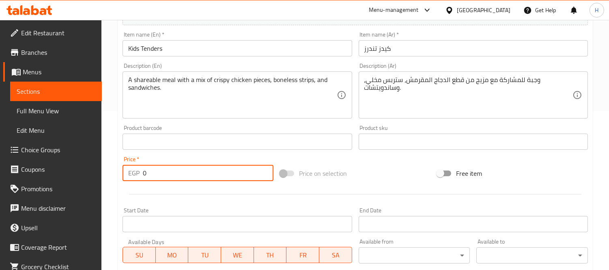
click at [161, 172] on input "0" at bounding box center [208, 173] width 131 height 16
paste input "155"
type input "155"
click at [178, 192] on div at bounding box center [355, 194] width 472 height 20
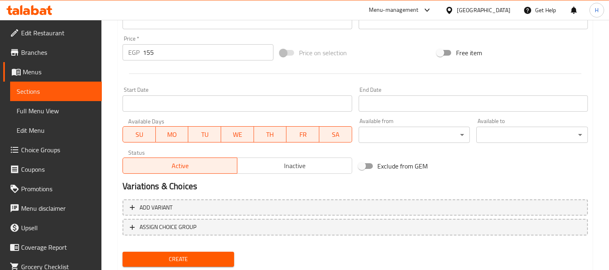
scroll to position [302, 0]
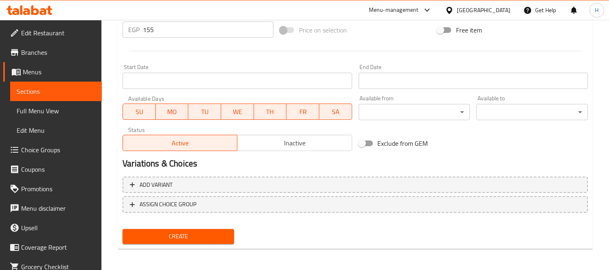
click at [197, 229] on button "Create" at bounding box center [177, 236] width 111 height 15
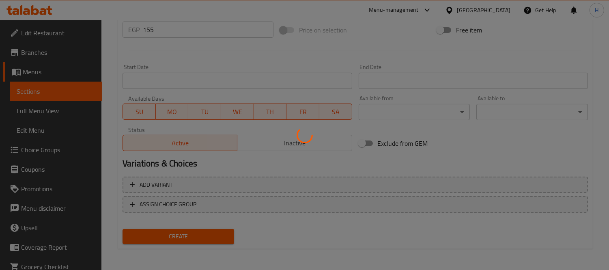
type input "0"
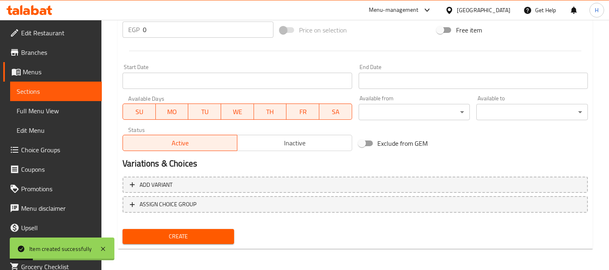
click at [56, 109] on span "Full Menu View" at bounding box center [56, 111] width 79 height 10
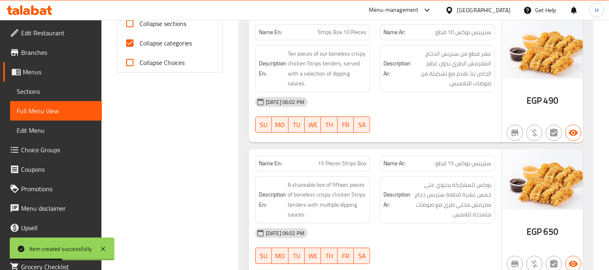
scroll to position [302, 0]
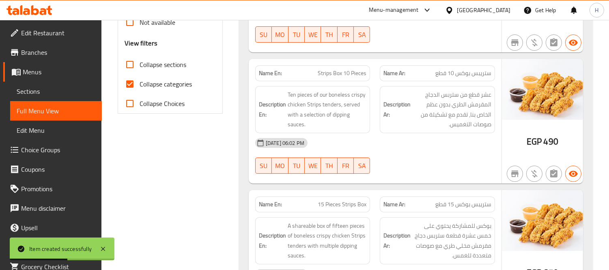
click at [153, 80] on span "Collapse categories" at bounding box center [165, 84] width 52 height 10
click at [139, 80] on input "Collapse categories" at bounding box center [129, 83] width 19 height 19
checkbox input "false"
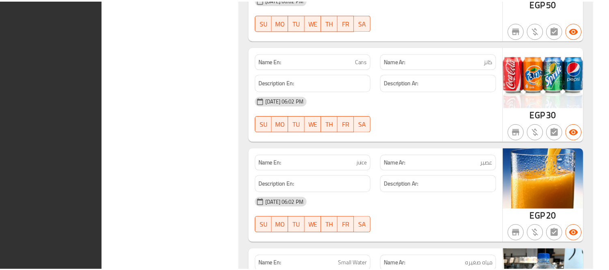
scroll to position [0, 0]
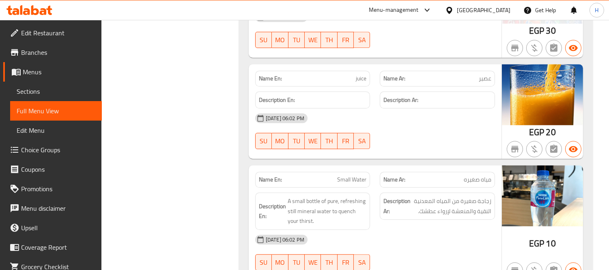
click at [42, 96] on span "Sections" at bounding box center [56, 91] width 79 height 10
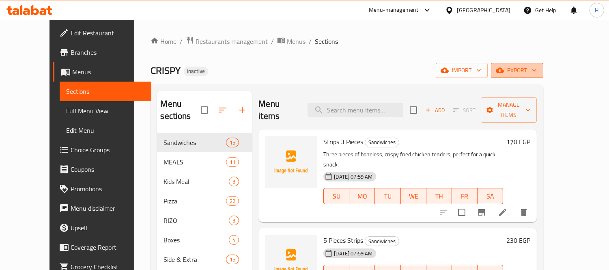
click at [536, 72] on span "export" at bounding box center [516, 70] width 39 height 10
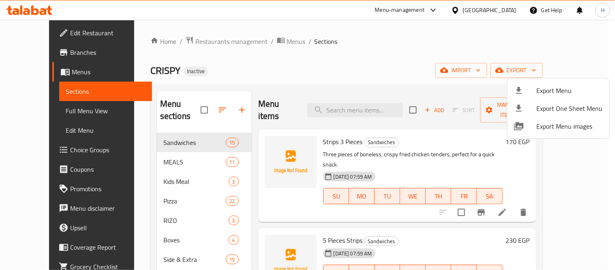
click at [547, 94] on span "Export Menu" at bounding box center [570, 91] width 66 height 10
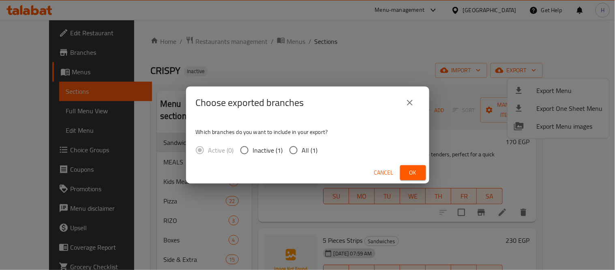
click at [307, 146] on span "All (1)" at bounding box center [310, 150] width 16 height 10
click at [302, 146] on input "All (1)" at bounding box center [293, 149] width 17 height 17
radio input "true"
click at [426, 179] on button "Ok" at bounding box center [413, 172] width 26 height 15
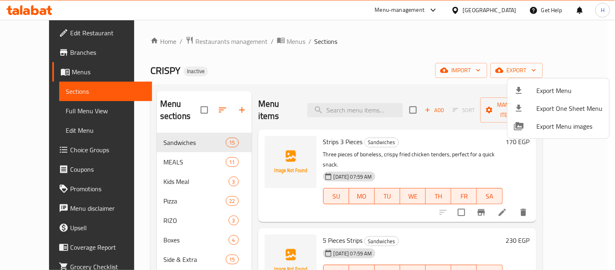
click at [339, 103] on div at bounding box center [307, 135] width 615 height 270
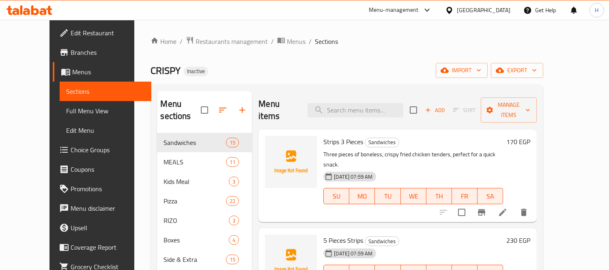
click at [339, 103] on input "search" at bounding box center [355, 110] width 96 height 14
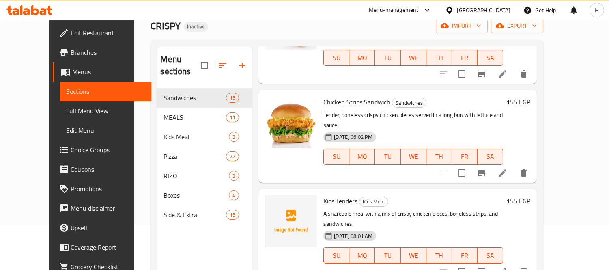
scroll to position [45, 0]
type input "tender"
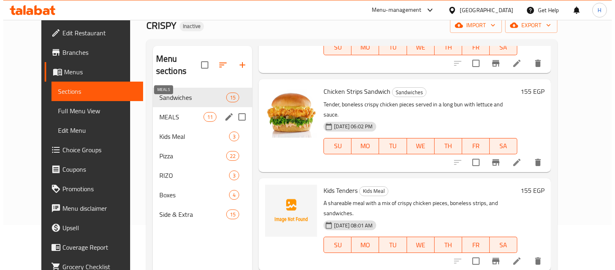
scroll to position [0, 0]
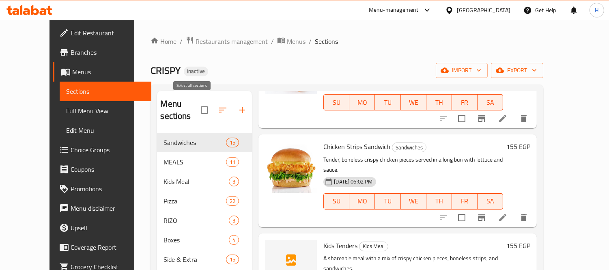
click at [196, 105] on input "checkbox" at bounding box center [204, 109] width 17 height 17
checkbox input "true"
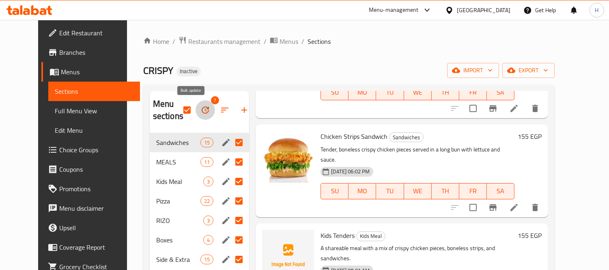
click at [200, 111] on icon "button" at bounding box center [205, 110] width 10 height 10
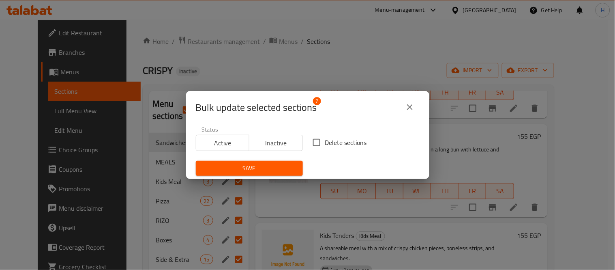
click at [332, 144] on span "Delete sections" at bounding box center [346, 142] width 42 height 10
click at [325, 144] on input "Delete sections" at bounding box center [316, 142] width 17 height 17
checkbox input "true"
click at [283, 168] on span "Save" at bounding box center [249, 168] width 94 height 10
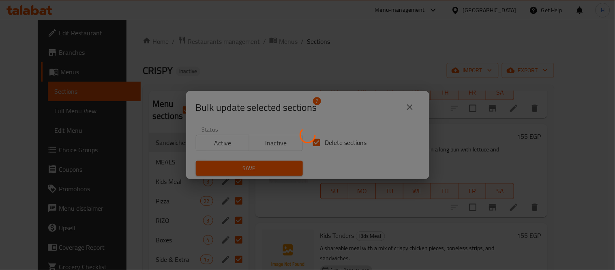
checkbox input "false"
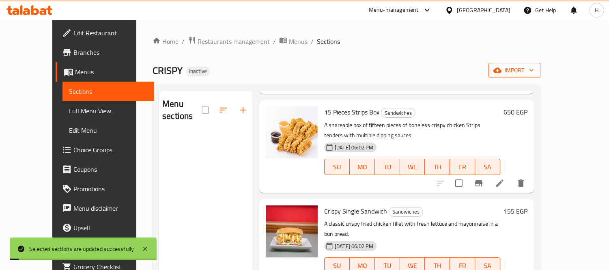
click at [540, 71] on button "import" at bounding box center [514, 70] width 52 height 15
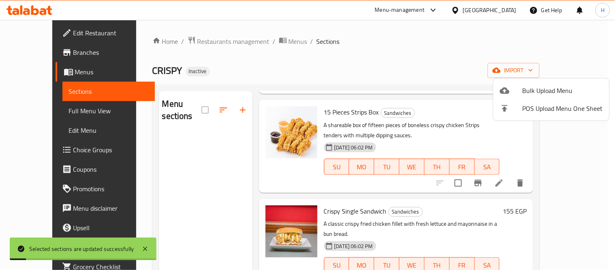
click at [548, 86] on span "Bulk Upload Menu" at bounding box center [563, 91] width 80 height 10
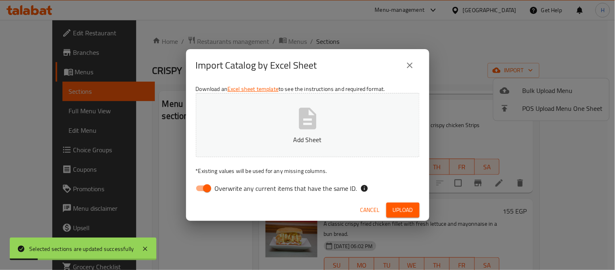
click at [202, 189] on input "Overwrite any current items that have the same ID." at bounding box center [207, 187] width 46 height 15
checkbox input "false"
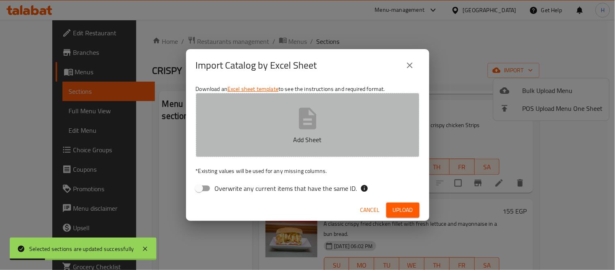
click at [302, 123] on icon "button" at bounding box center [307, 117] width 17 height 21
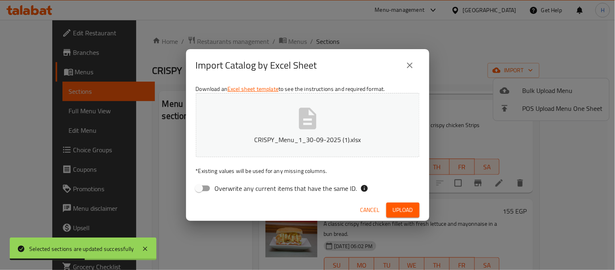
click at [399, 208] on span "Upload" at bounding box center [403, 210] width 20 height 10
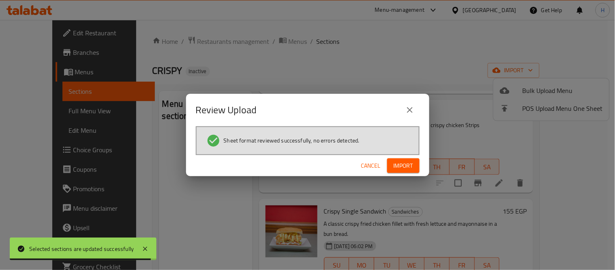
click at [394, 164] on span "Import" at bounding box center [403, 166] width 19 height 10
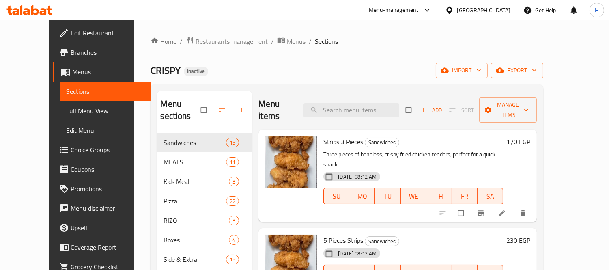
click at [66, 110] on span "Full Menu View" at bounding box center [105, 111] width 79 height 10
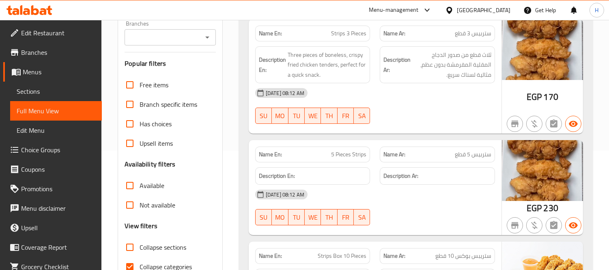
scroll to position [135, 0]
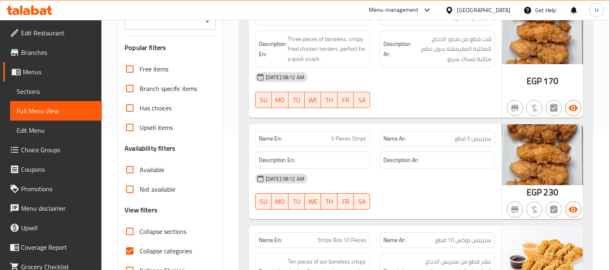
click at [173, 247] on span "Collapse categories" at bounding box center [165, 251] width 52 height 10
click at [139, 247] on input "Collapse categories" at bounding box center [129, 250] width 19 height 19
checkbox input "false"
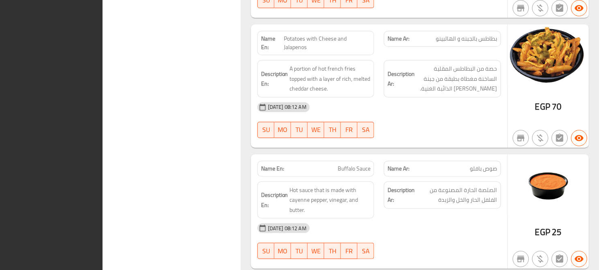
scroll to position [0, 0]
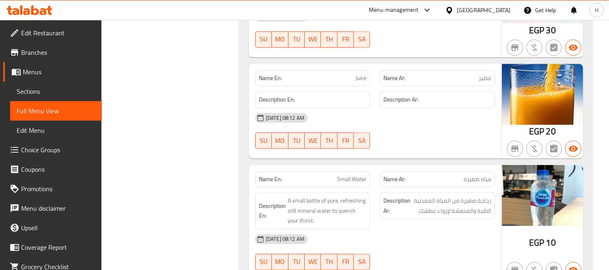
click at [62, 29] on span "Edit Restaurant" at bounding box center [58, 33] width 74 height 10
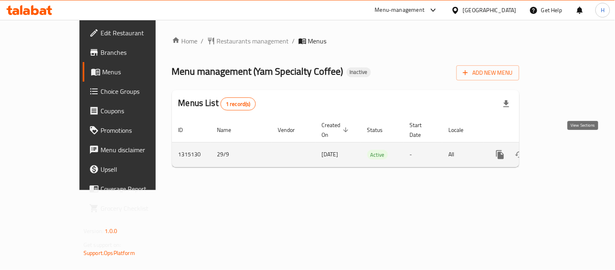
click at [564, 150] on icon "enhanced table" at bounding box center [559, 155] width 10 height 10
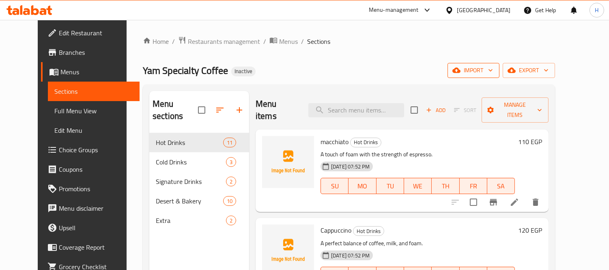
click at [499, 75] on button "import" at bounding box center [473, 70] width 52 height 15
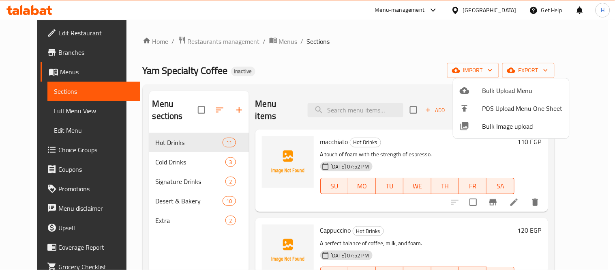
click at [509, 121] on span "Bulk Image upload" at bounding box center [522, 126] width 80 height 10
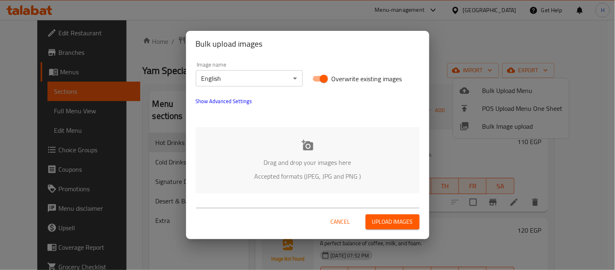
click at [276, 161] on p "Drag and drop your images here" at bounding box center [307, 162] width 199 height 10
click at [267, 80] on body "​ Menu-management [GEOGRAPHIC_DATA] Get Help H Edit Restaurant Branches Menus S…" at bounding box center [307, 145] width 615 height 250
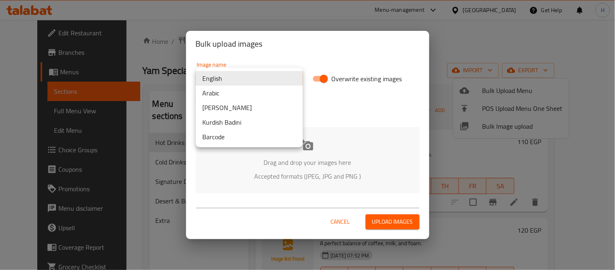
click at [254, 96] on li "Arabic" at bounding box center [249, 93] width 107 height 15
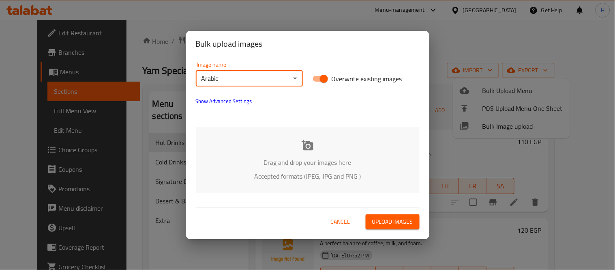
click at [282, 144] on div "Drag and drop your images here Accepted formats (JPEG, JPG and PNG )" at bounding box center [308, 160] width 224 height 66
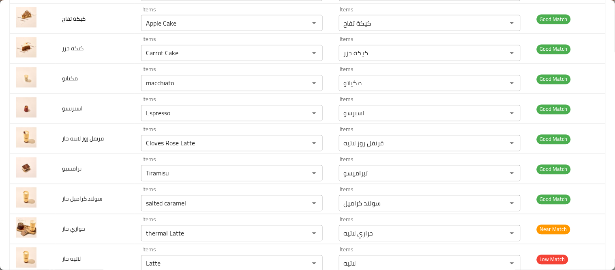
scroll to position [405, 0]
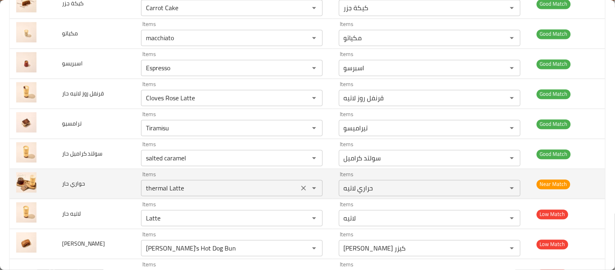
click at [149, 189] on حار "thermal Latte" at bounding box center [220, 187] width 153 height 11
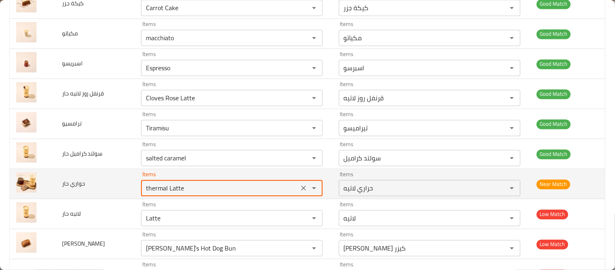
click at [149, 189] on حار "thermal Latte" at bounding box center [220, 187] width 153 height 11
type حار "spi"
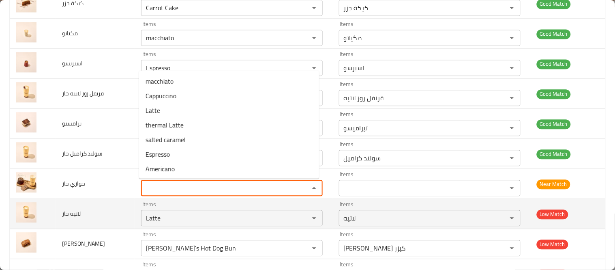
click at [64, 222] on td "لاتيه حار" at bounding box center [95, 214] width 79 height 30
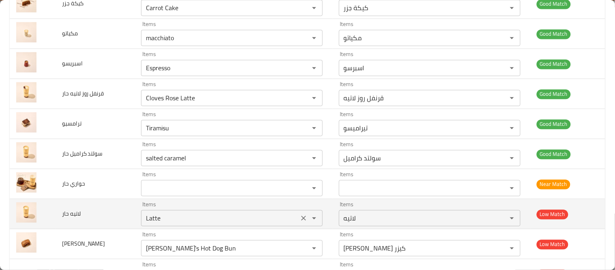
click at [152, 220] on حار "Latte" at bounding box center [220, 217] width 153 height 11
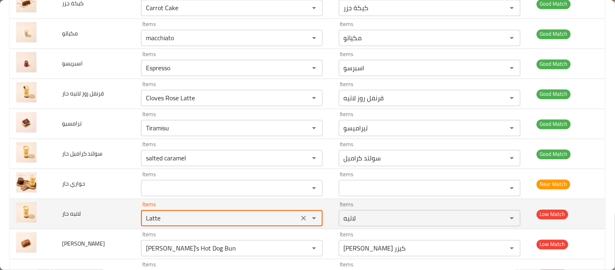
click at [152, 220] on حار "Latte" at bounding box center [220, 217] width 153 height 11
